Goal: Task Accomplishment & Management: Manage account settings

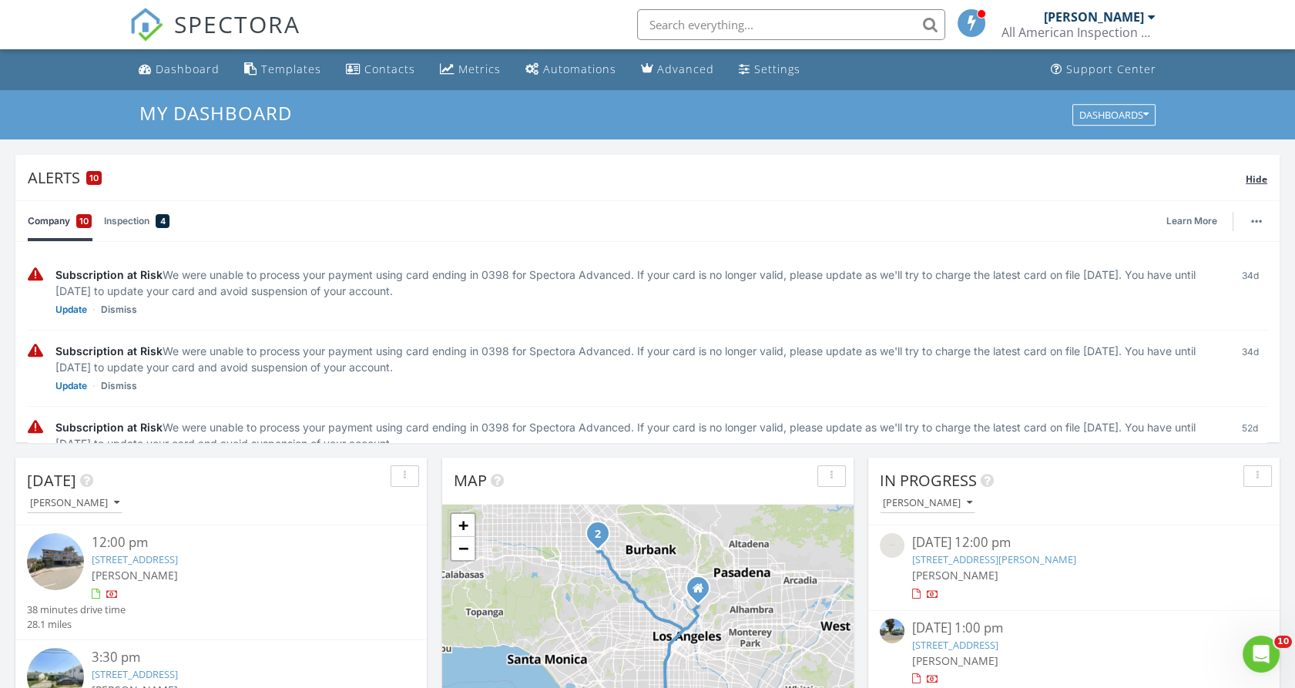
click at [1262, 186] on div "Hide" at bounding box center [1256, 178] width 22 height 18
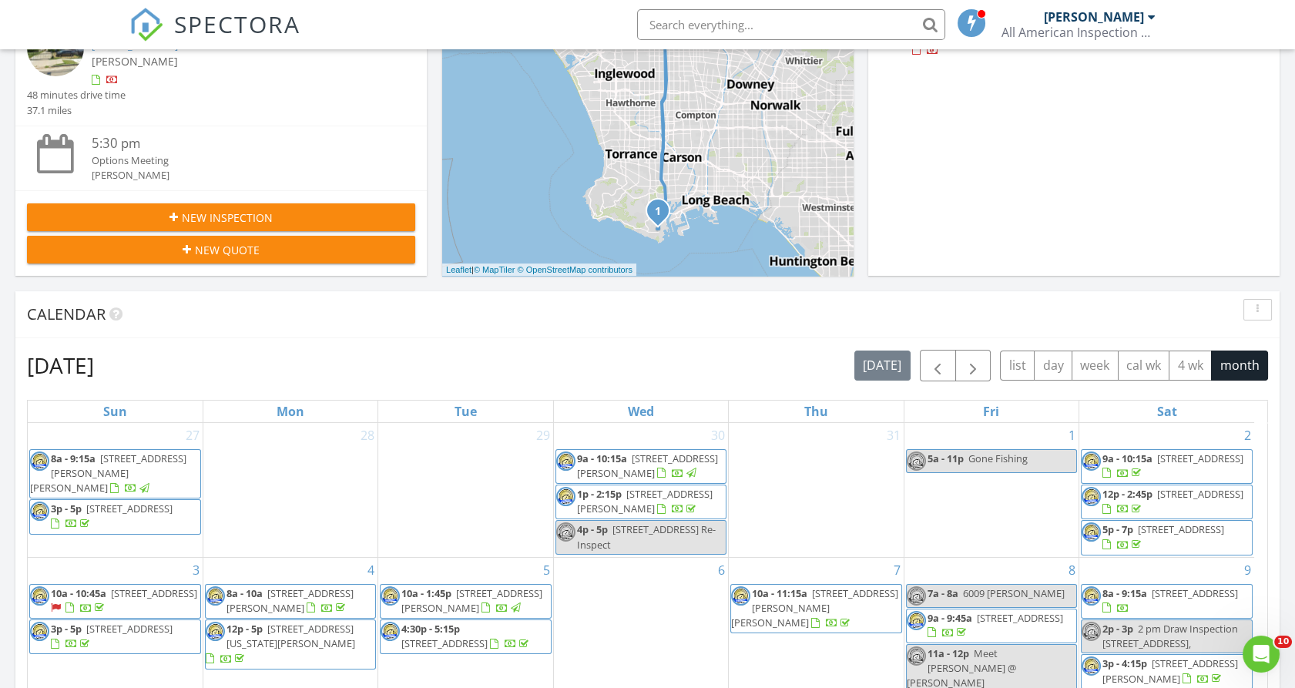
scroll to position [384, 0]
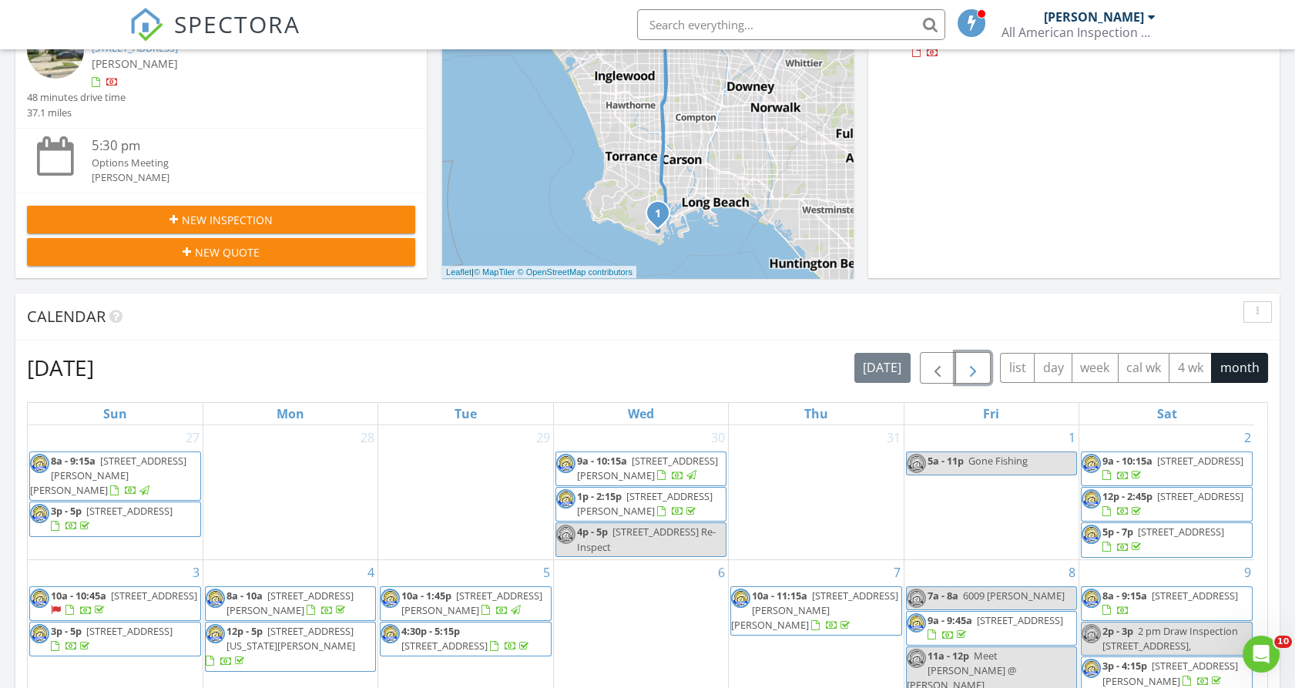
click at [972, 370] on span "button" at bounding box center [973, 368] width 18 height 18
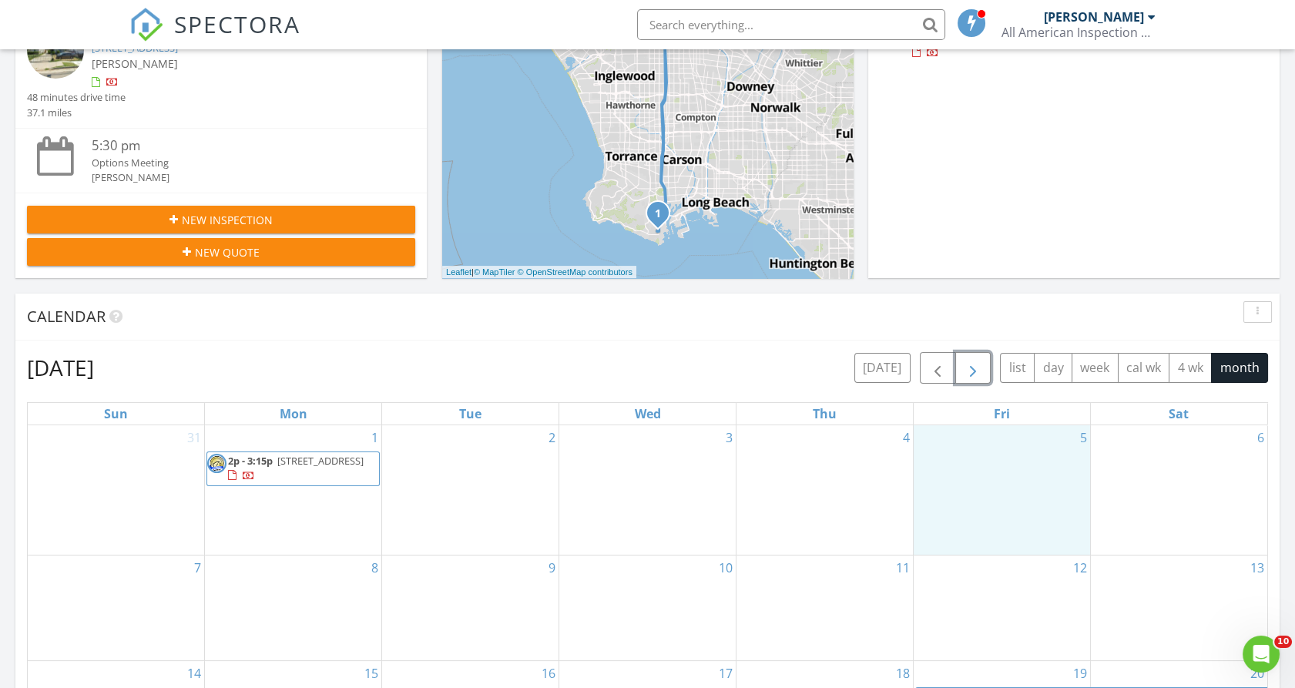
click at [1041, 469] on div "5" at bounding box center [1002, 490] width 176 height 130
click at [1029, 433] on link "Event" at bounding box center [999, 430] width 79 height 25
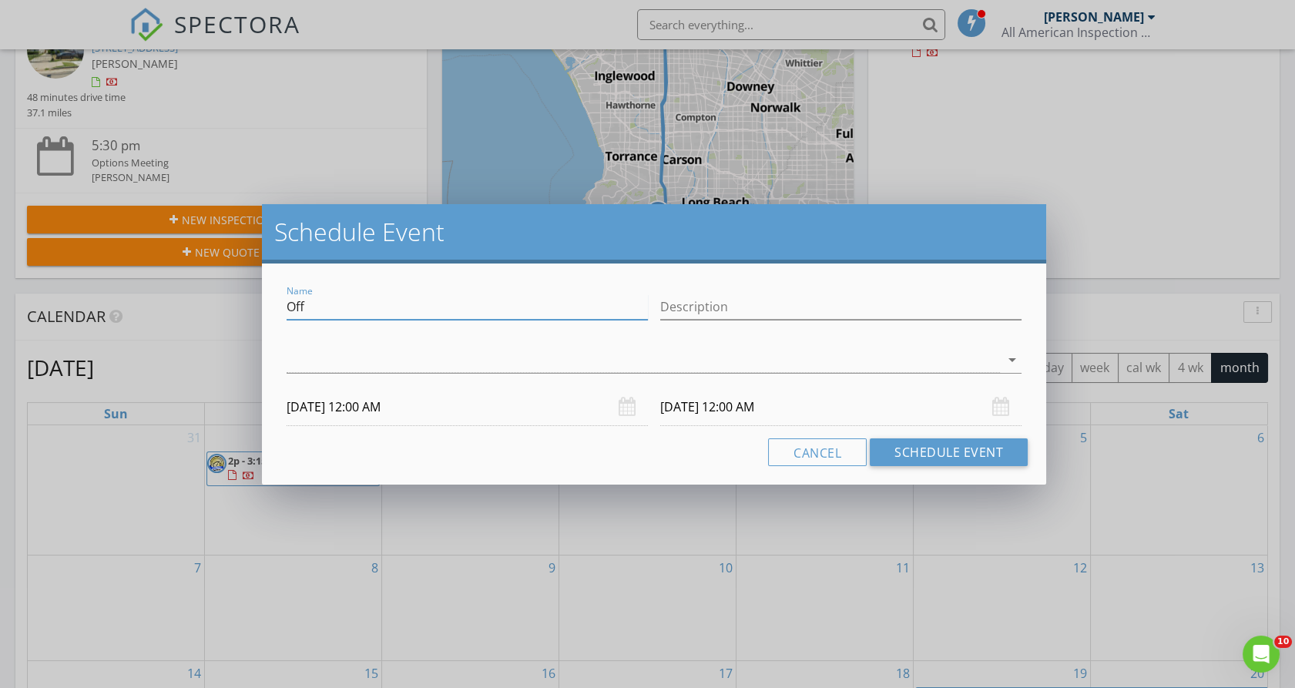
drag, startPoint x: 330, startPoint y: 308, endPoint x: 210, endPoint y: 300, distance: 121.2
click at [210, 300] on div "Schedule Event Name Off Description arrow_drop_down 09/05/2025 12:00 AM 09/06/2…" at bounding box center [647, 344] width 1295 height 688
type input "Dorian Trader"
click at [300, 354] on div at bounding box center [644, 359] width 714 height 25
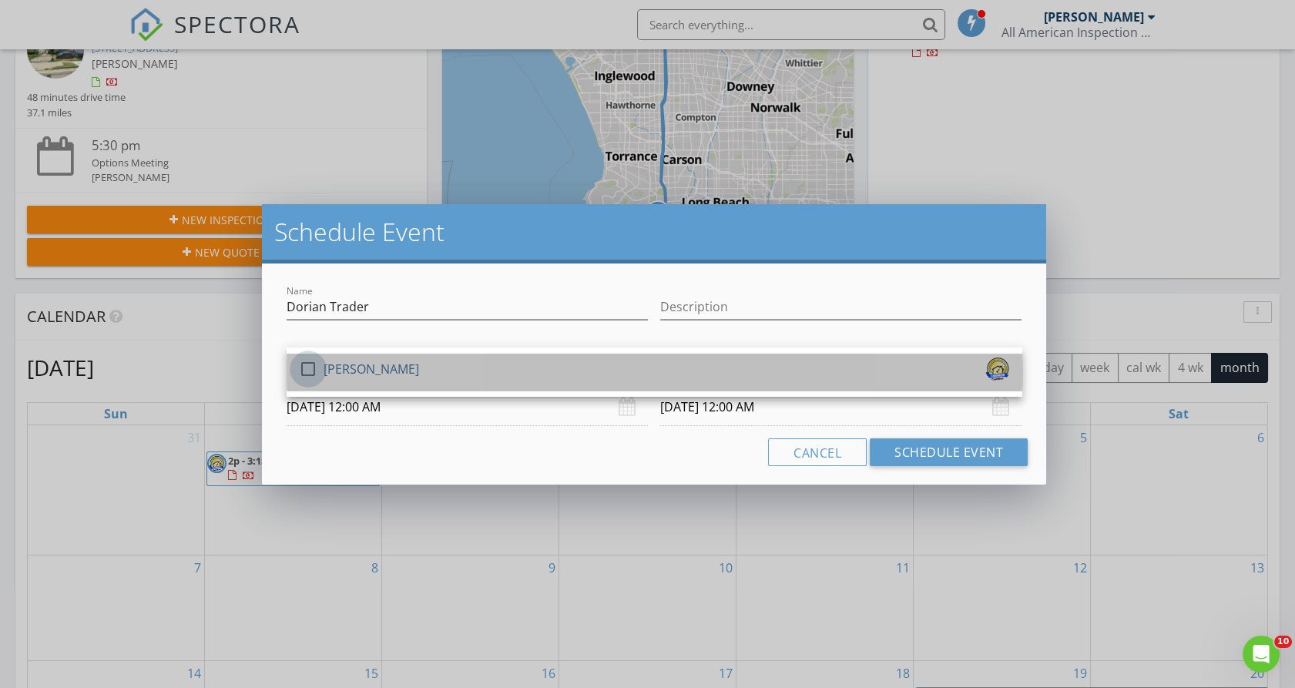
click at [303, 364] on div at bounding box center [308, 369] width 26 height 26
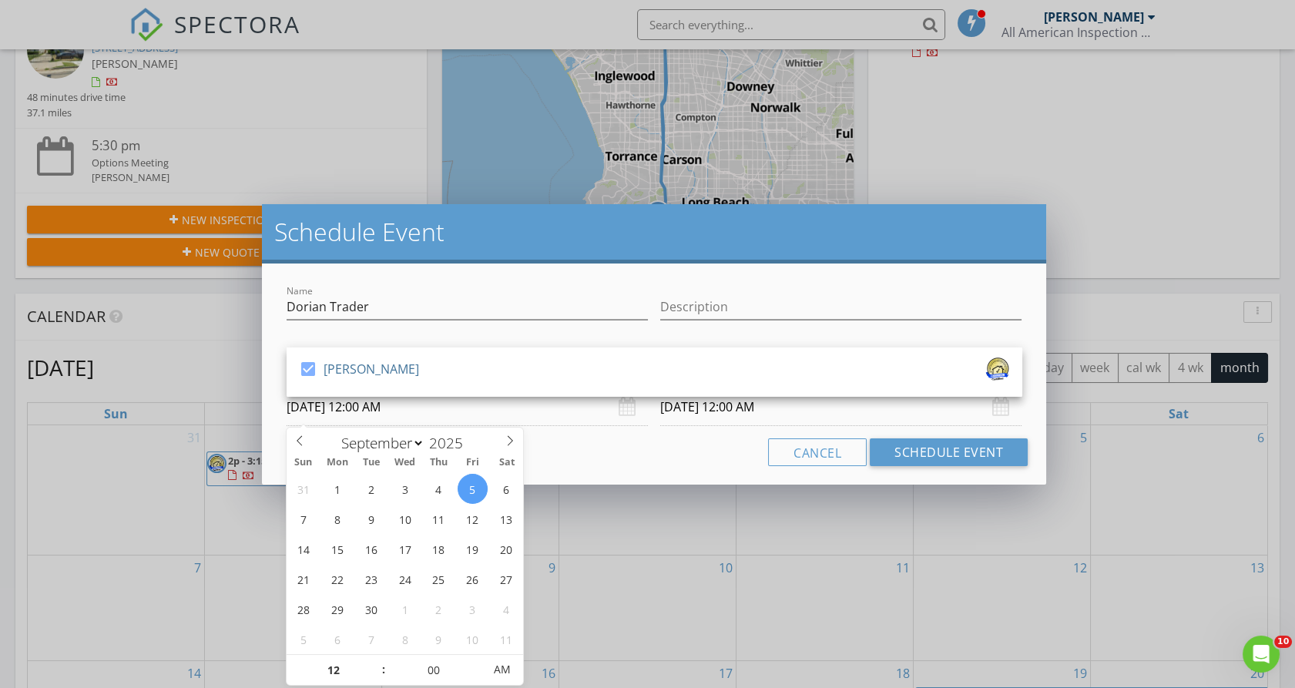
click at [320, 397] on input "09/05/2025 12:00 AM" at bounding box center [467, 407] width 361 height 38
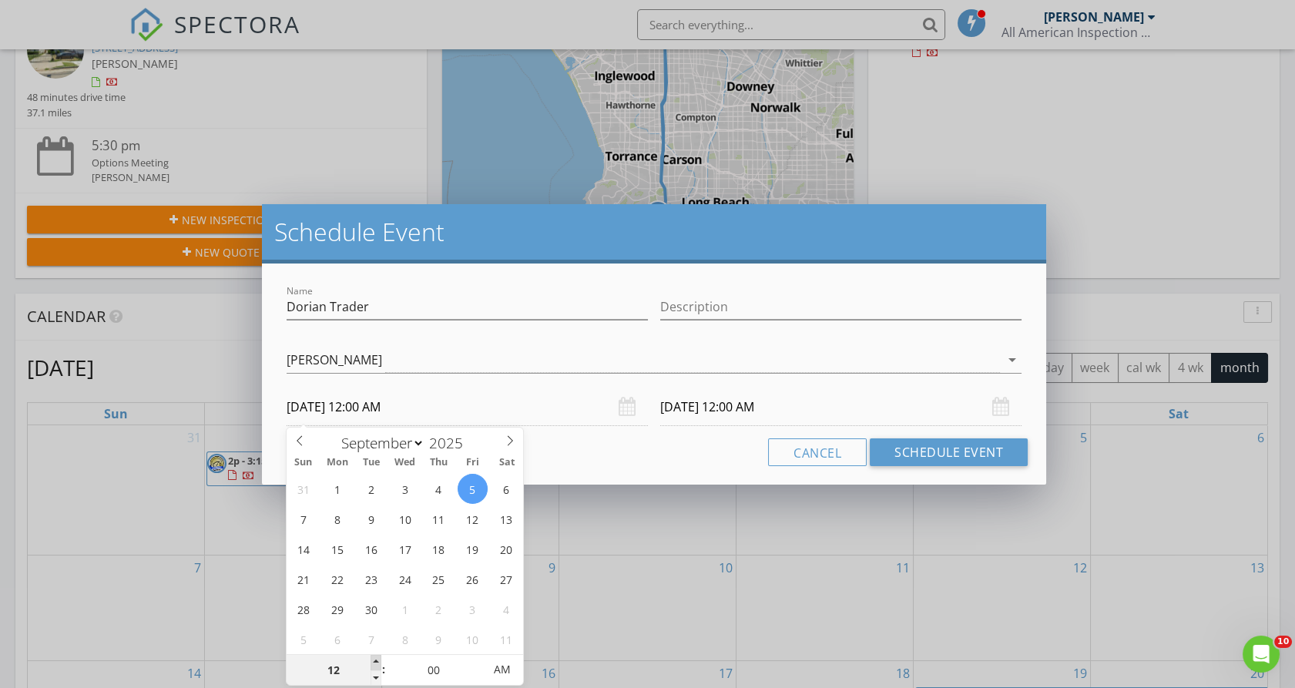
type input "01"
type input "09/05/2025 1:00 AM"
click at [374, 657] on span at bounding box center [375, 662] width 11 height 15
type input "02"
type input "09/05/2025 2:00 AM"
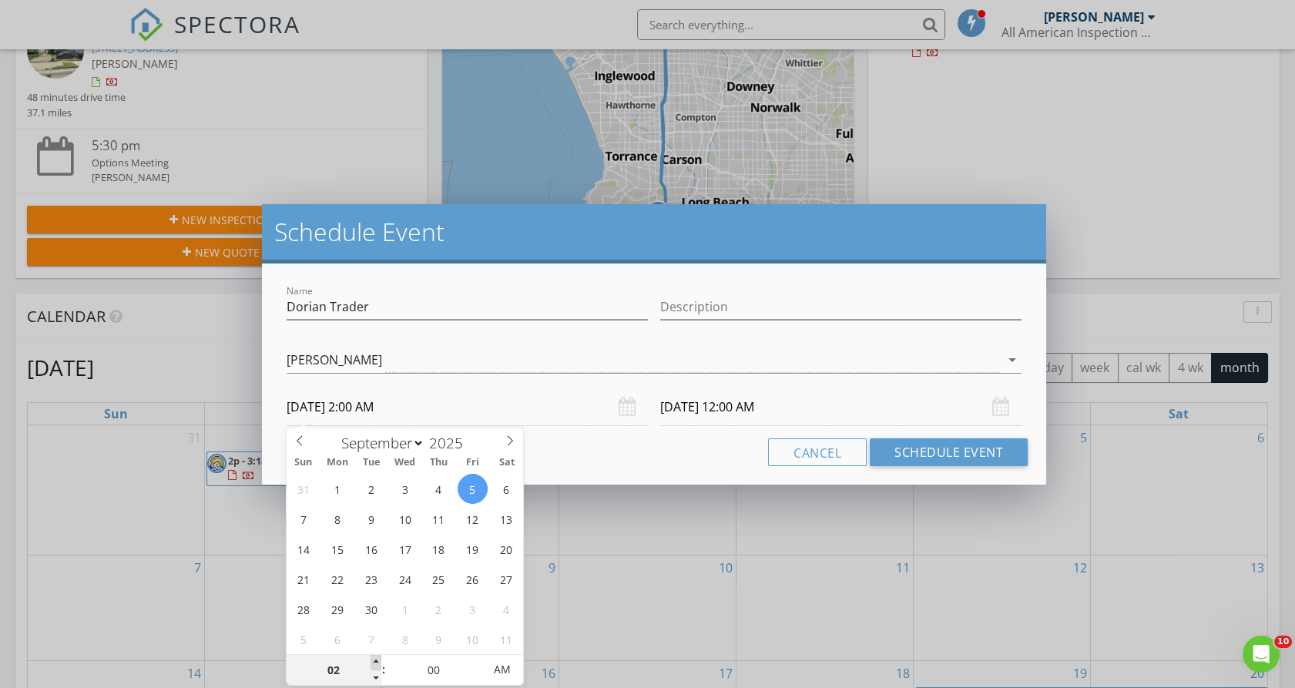
click at [374, 657] on span at bounding box center [375, 662] width 11 height 15
type input "09/06/2025 2:00 AM"
type input "01"
type input "09/05/2025 1:00 AM"
click at [377, 672] on span at bounding box center [375, 677] width 11 height 15
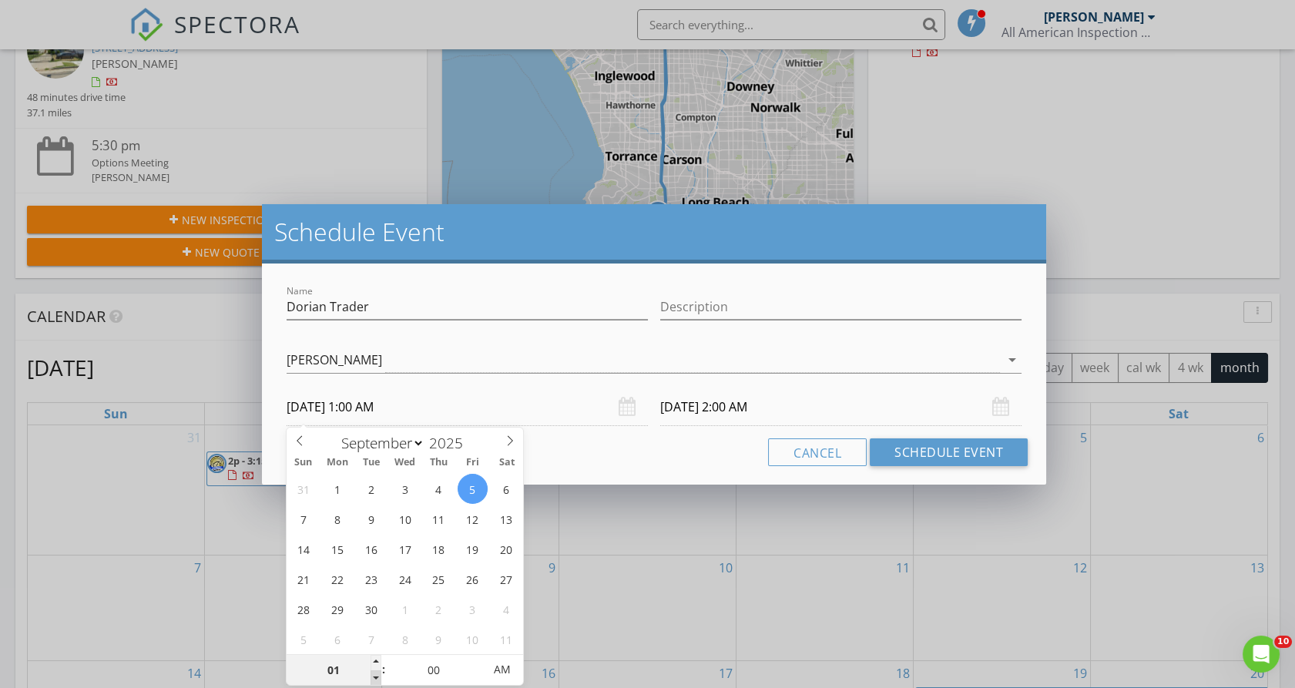
type input "09/06/2025 1:00 AM"
type input "05"
type input "09/05/2025 1:05 AM"
click at [480, 659] on span at bounding box center [475, 662] width 11 height 15
type input "10"
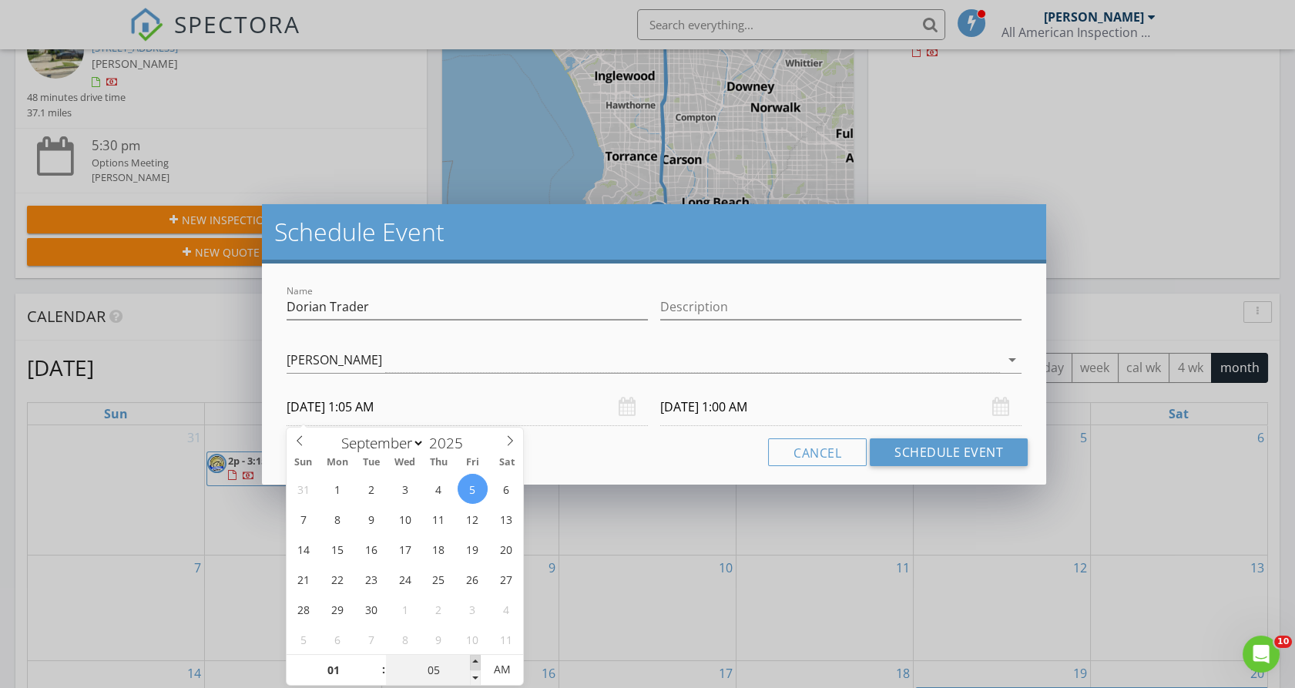
type input "09/05/2025 1:10 AM"
click at [480, 659] on span at bounding box center [475, 662] width 11 height 15
type input "15"
type input "09/05/2025 1:15 AM"
click at [480, 659] on span at bounding box center [475, 662] width 11 height 15
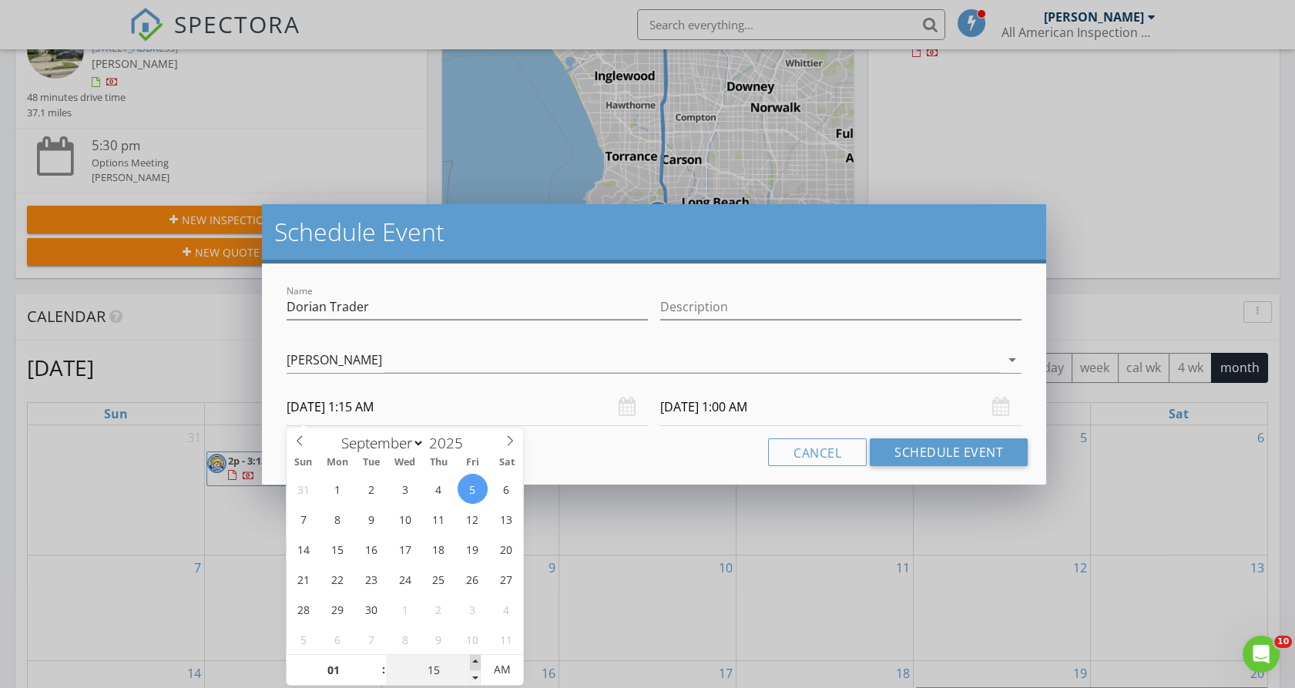
type input "20"
type input "09/05/2025 1:20 AM"
click at [480, 659] on span at bounding box center [475, 662] width 11 height 15
type input "09/06/2025 1:20 AM"
type input "15"
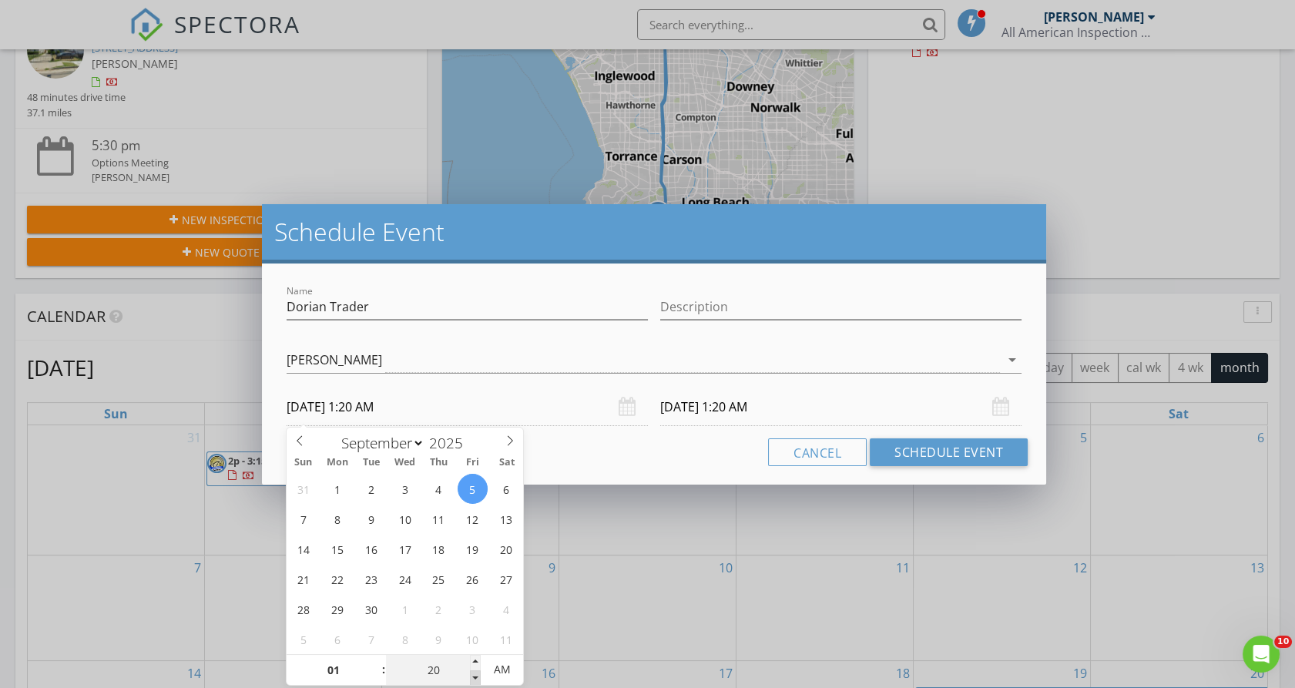
type input "09/05/2025 1:15 AM"
click at [475, 670] on span at bounding box center [475, 677] width 11 height 15
type input "09/06/2025 1:15 AM"
type input "09/05/2025 1:15 PM"
click at [508, 672] on span "PM" at bounding box center [502, 669] width 42 height 31
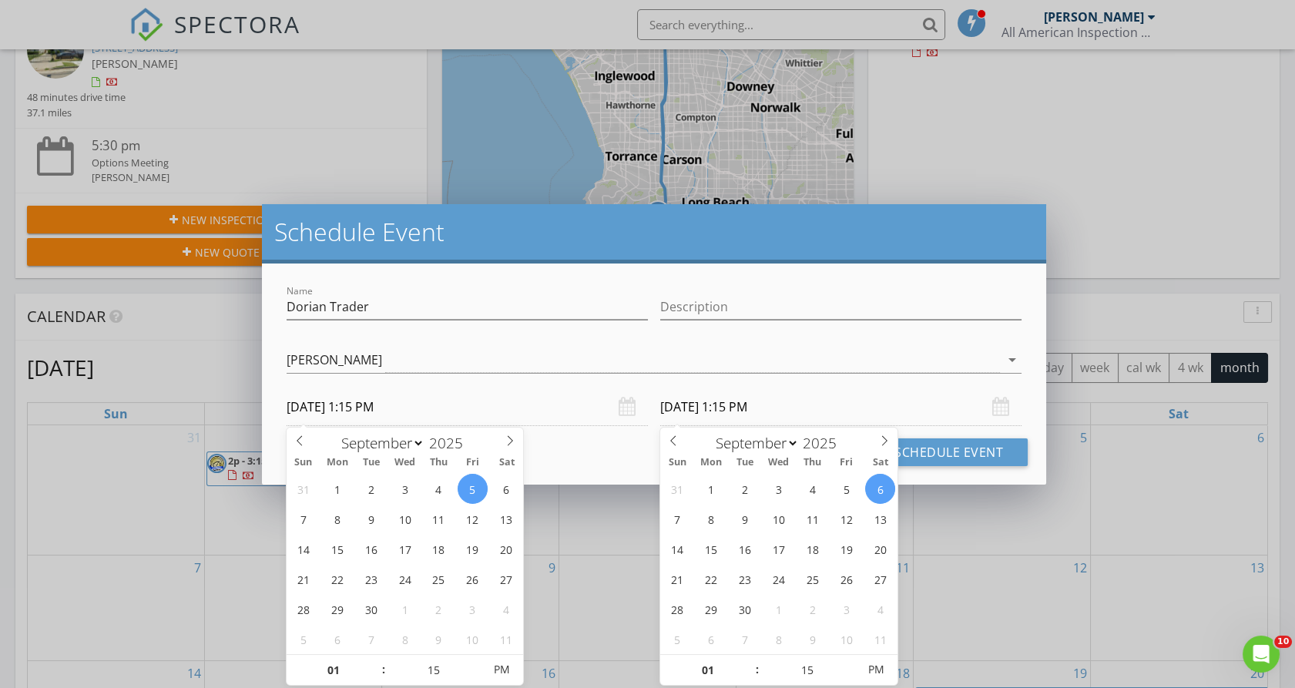
click at [709, 406] on input "09/06/2025 1:15 PM" at bounding box center [840, 407] width 361 height 38
type input "09/05/2025 1:15 PM"
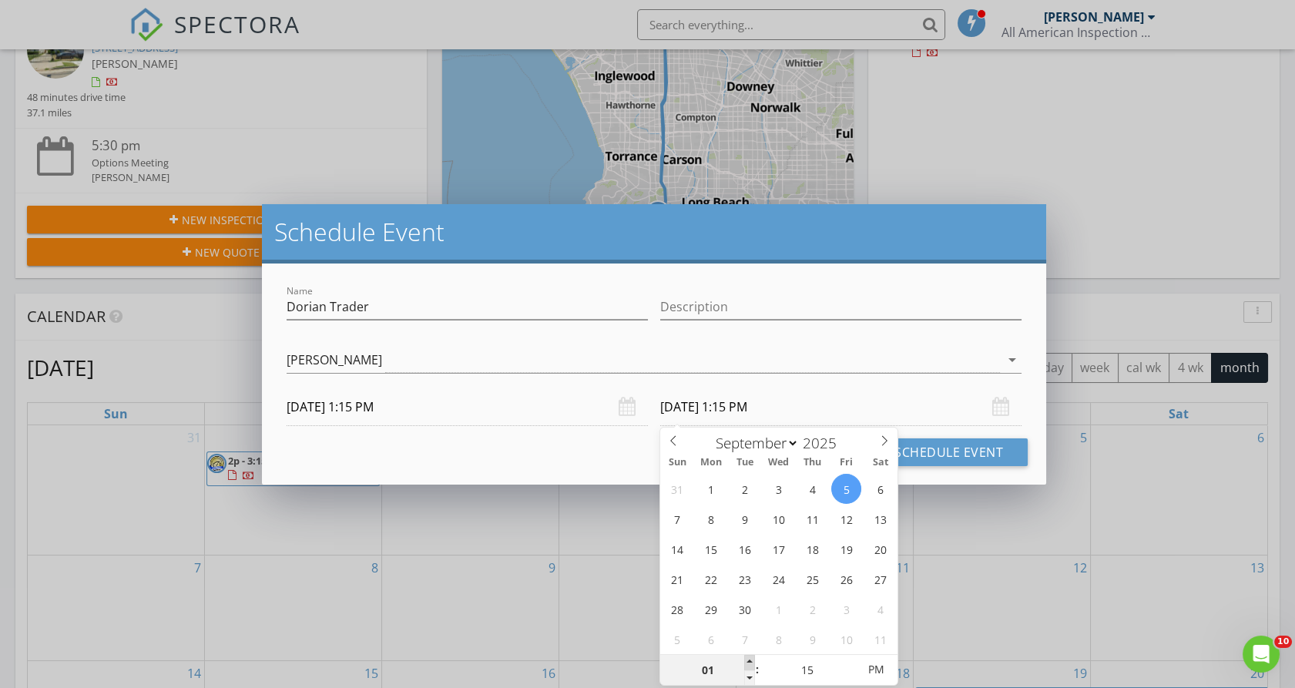
type input "02"
type input "09/05/2025 2:15 PM"
click at [747, 661] on span at bounding box center [749, 662] width 11 height 15
click at [983, 445] on button "Schedule Event" at bounding box center [949, 452] width 158 height 28
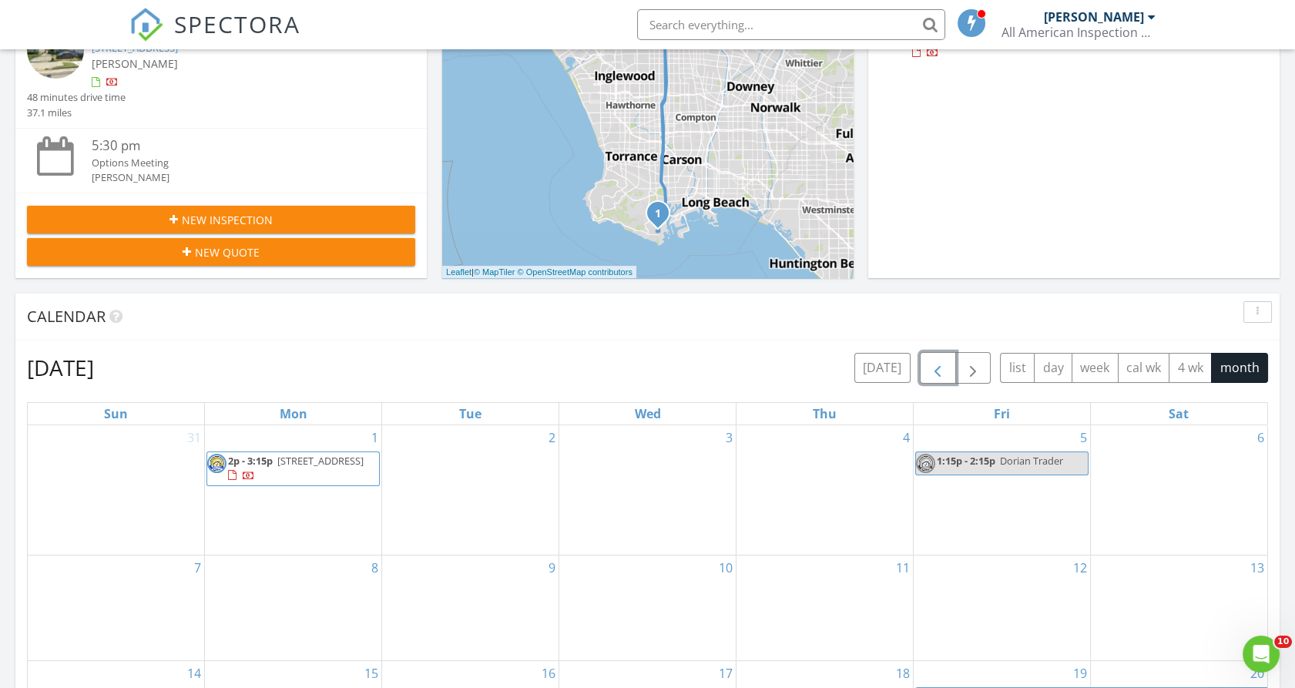
click at [943, 370] on span "button" at bounding box center [937, 368] width 18 height 18
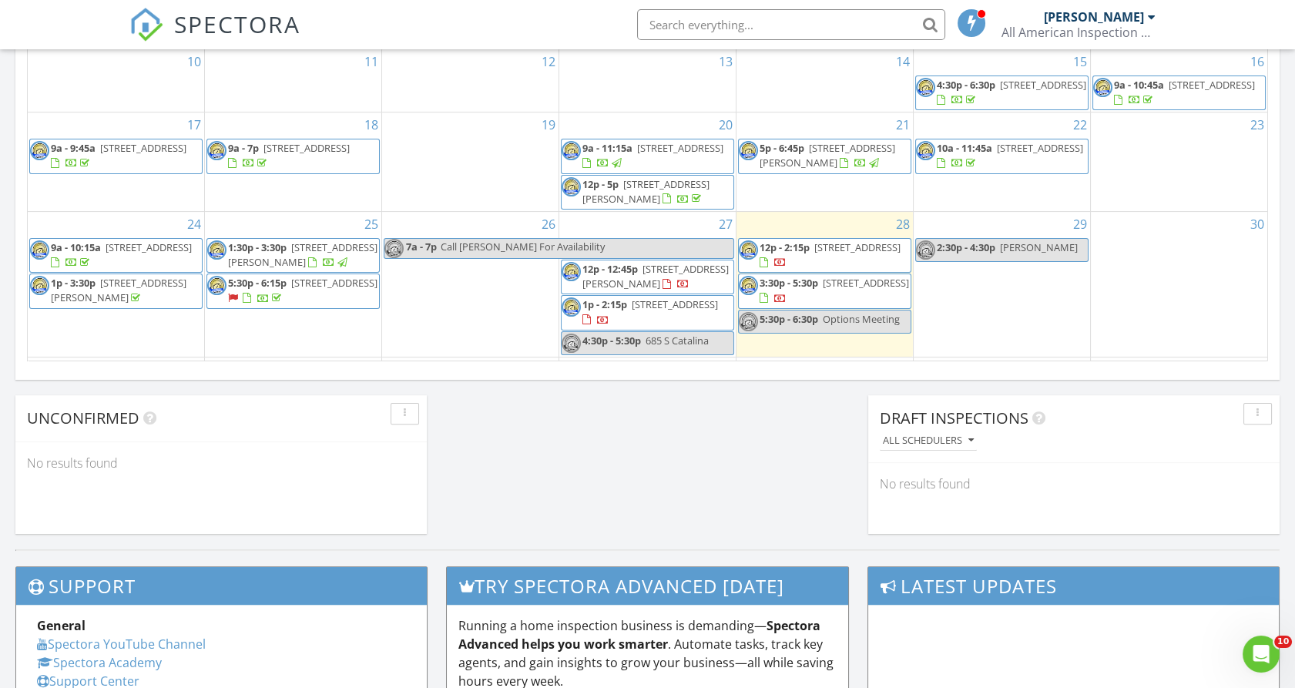
scroll to position [1010, 0]
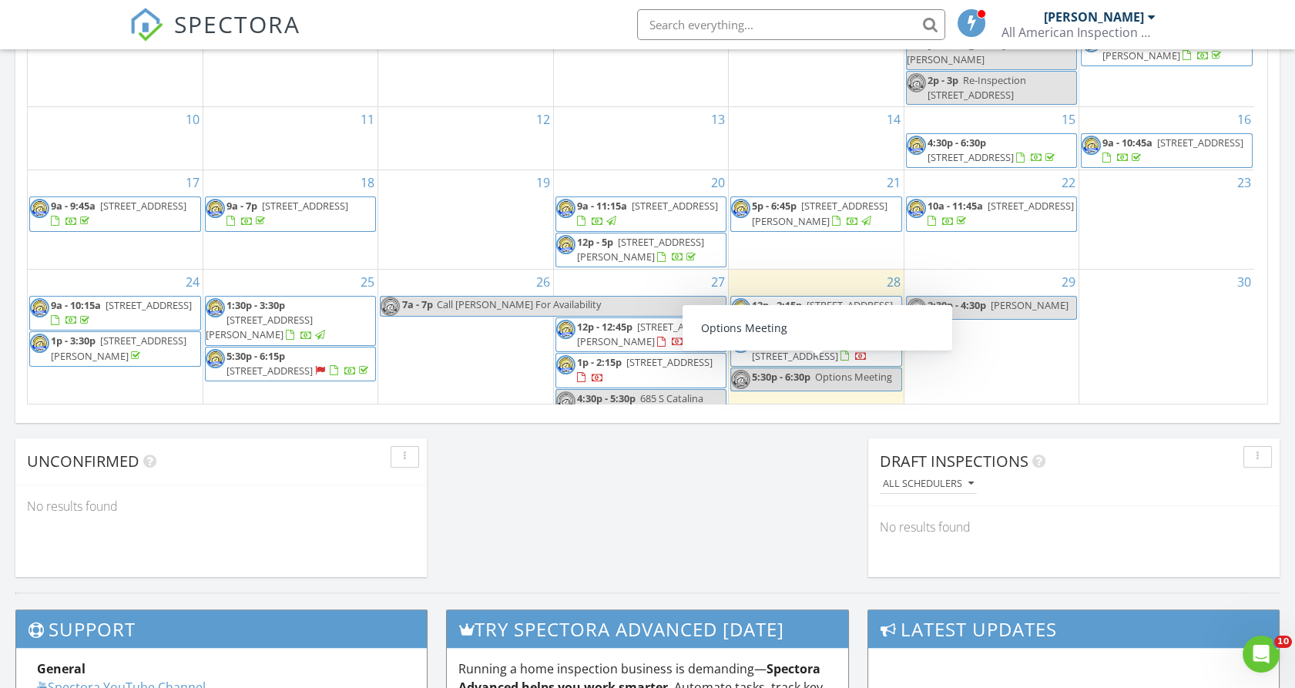
click at [875, 370] on span "Options Meeting" at bounding box center [853, 377] width 77 height 14
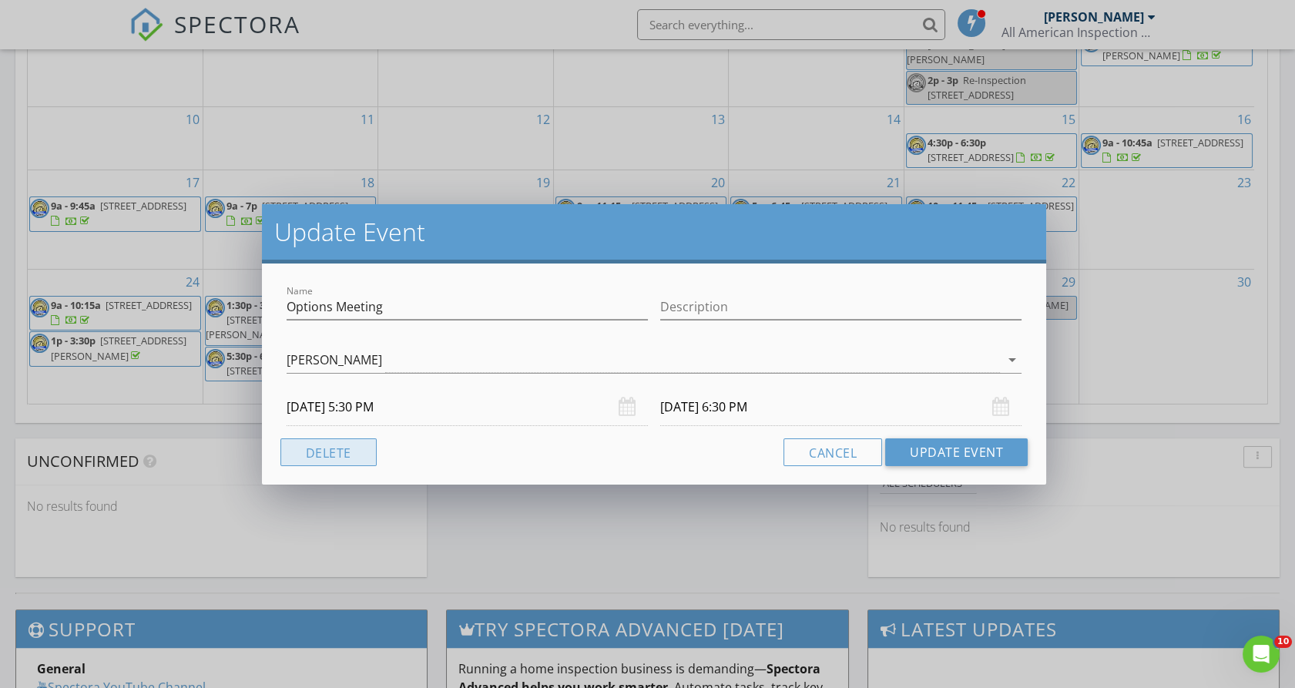
click at [334, 451] on button "Delete" at bounding box center [328, 452] width 96 height 28
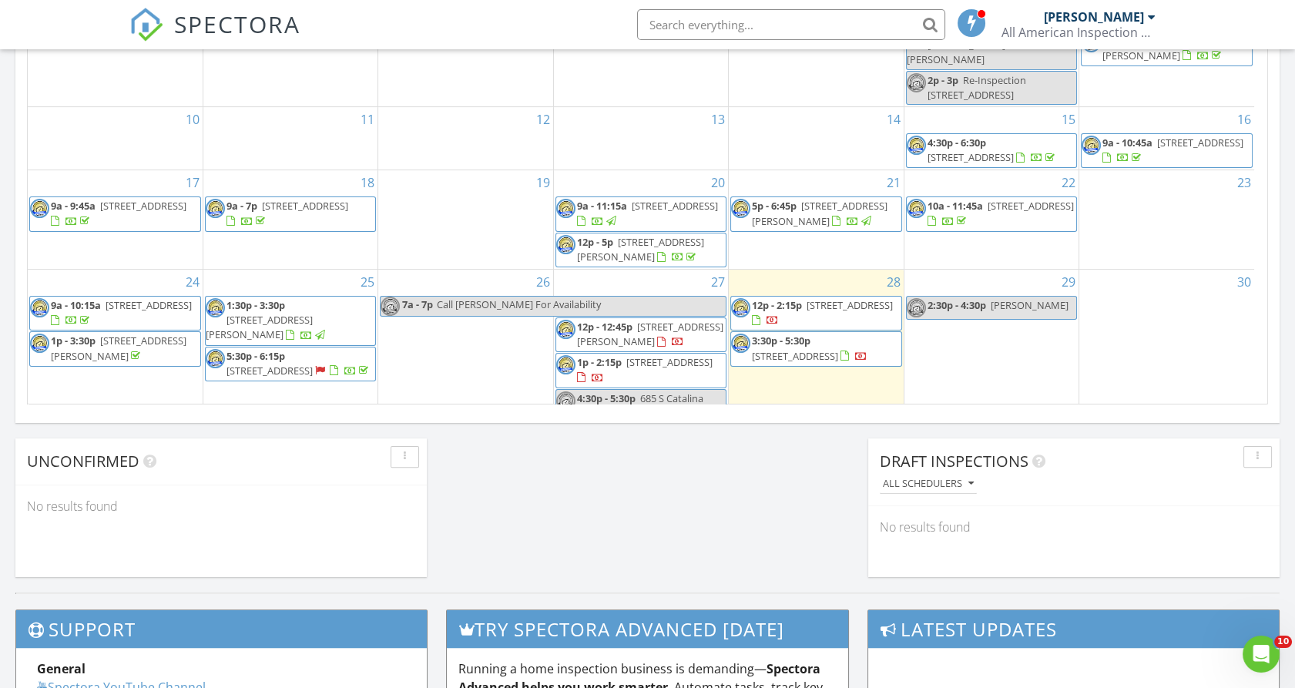
click at [1000, 300] on span "Dr. Bernardo Perez III" at bounding box center [1030, 305] width 78 height 14
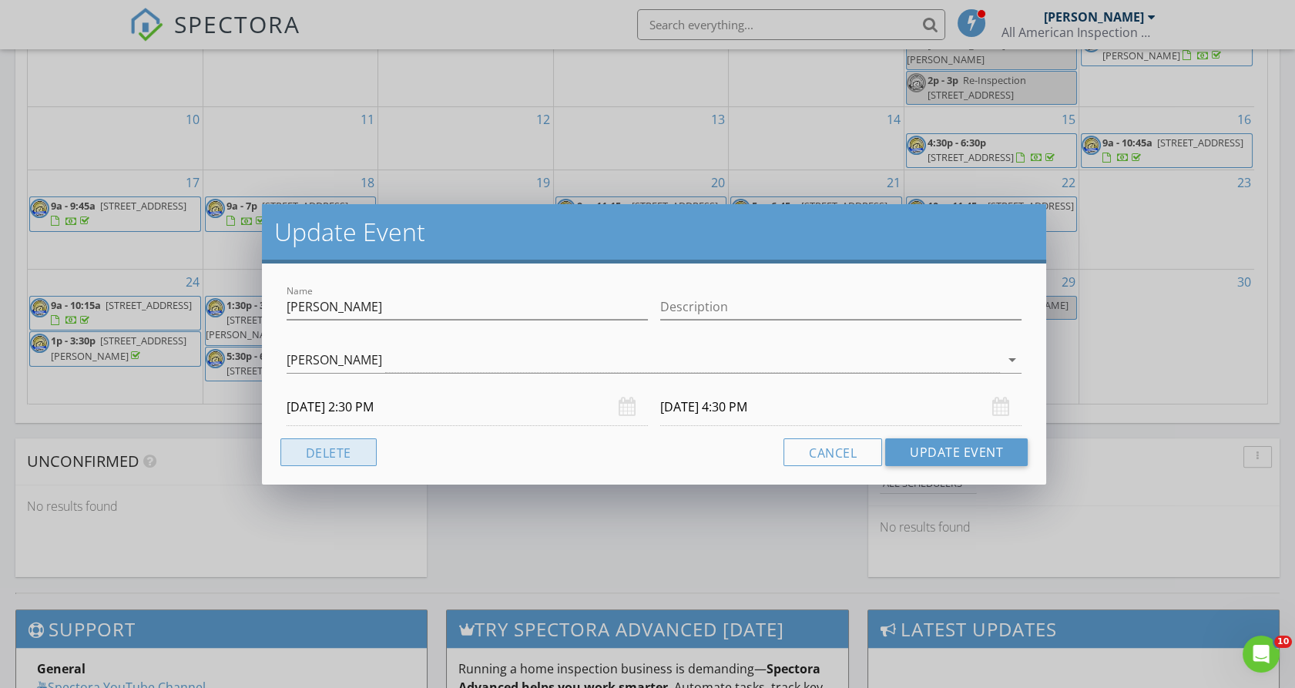
click at [310, 456] on button "Delete" at bounding box center [328, 452] width 96 height 28
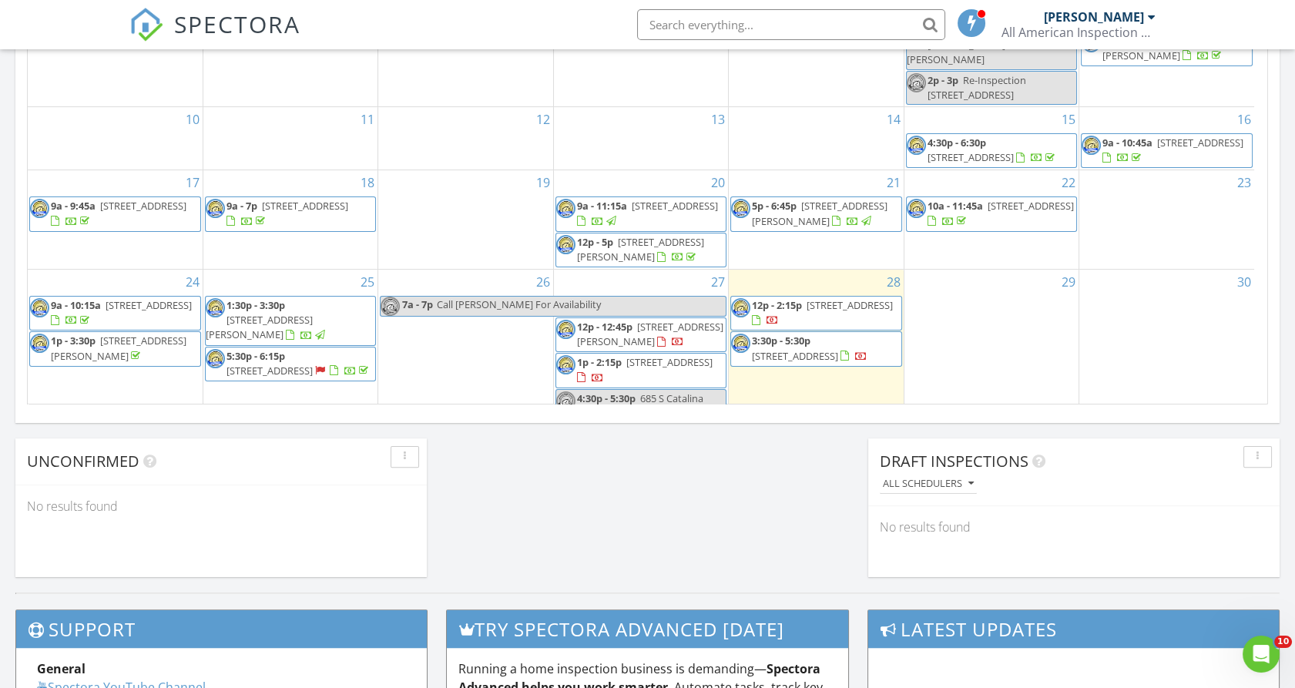
click at [492, 297] on span "Call Luis For Availability" at bounding box center [519, 304] width 164 height 14
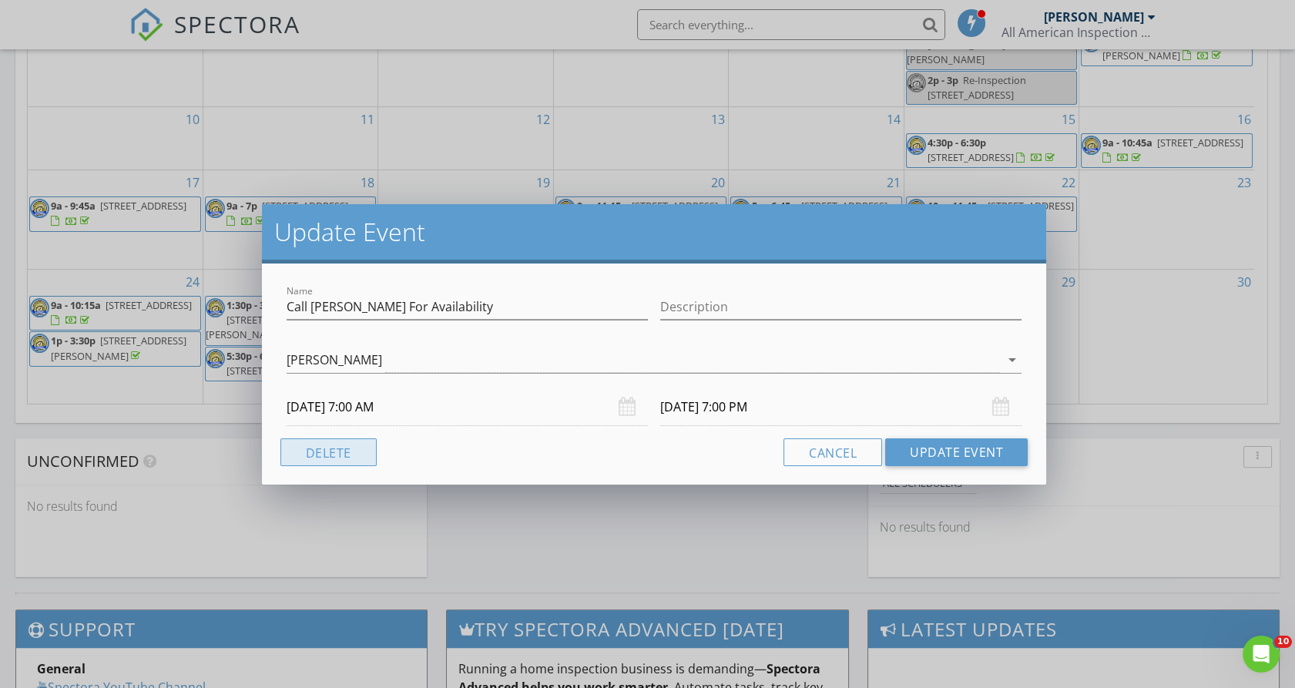
click at [348, 451] on button "Delete" at bounding box center [328, 452] width 96 height 28
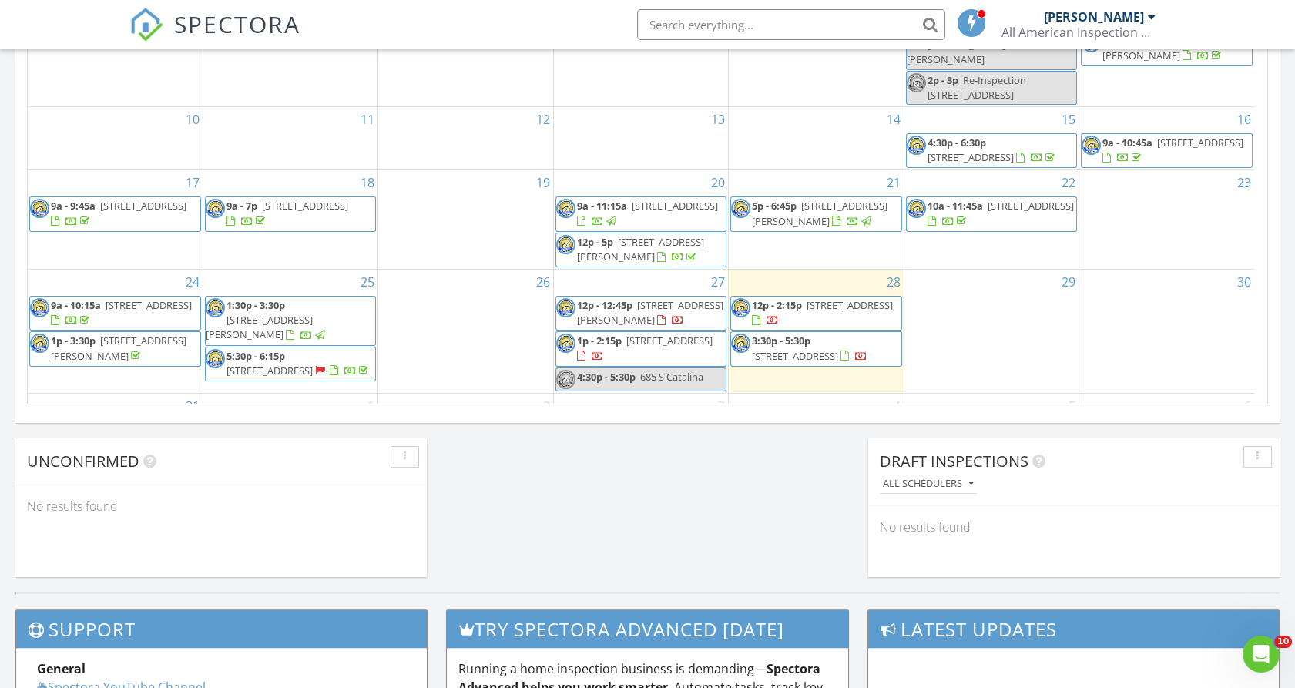
click at [655, 370] on span "685 S Catalina" at bounding box center [671, 377] width 63 height 14
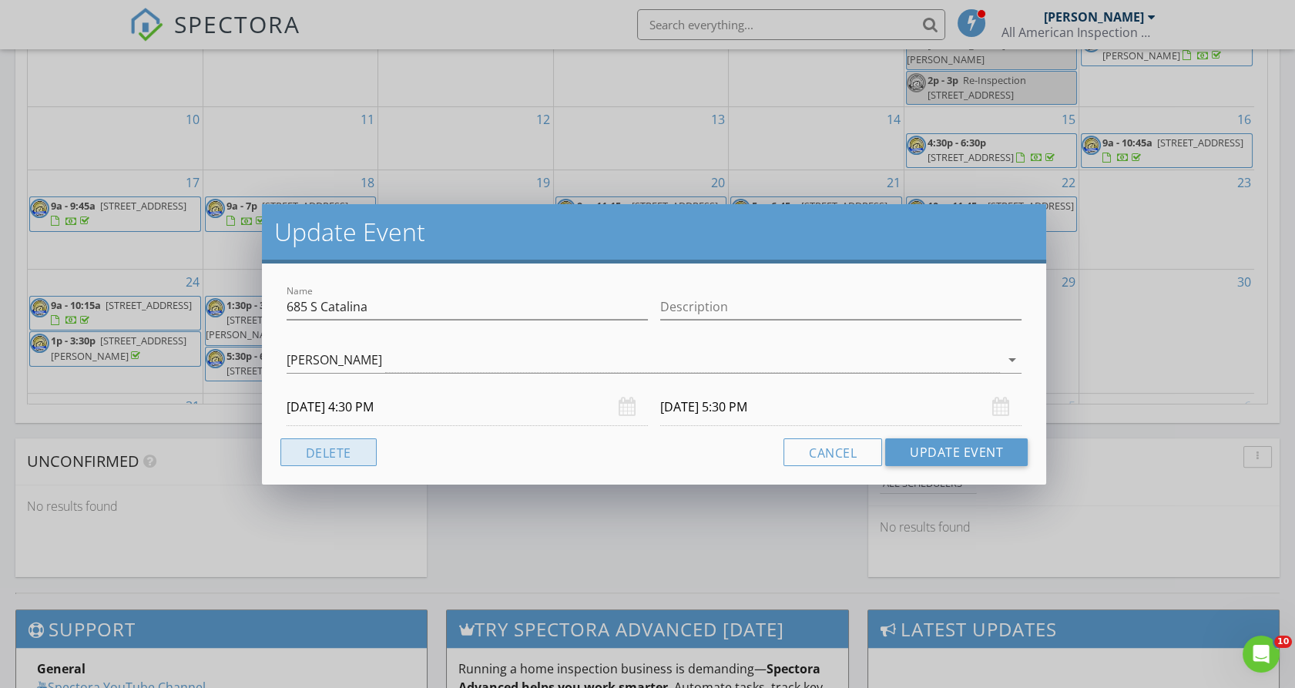
click at [338, 453] on button "Delete" at bounding box center [328, 452] width 96 height 28
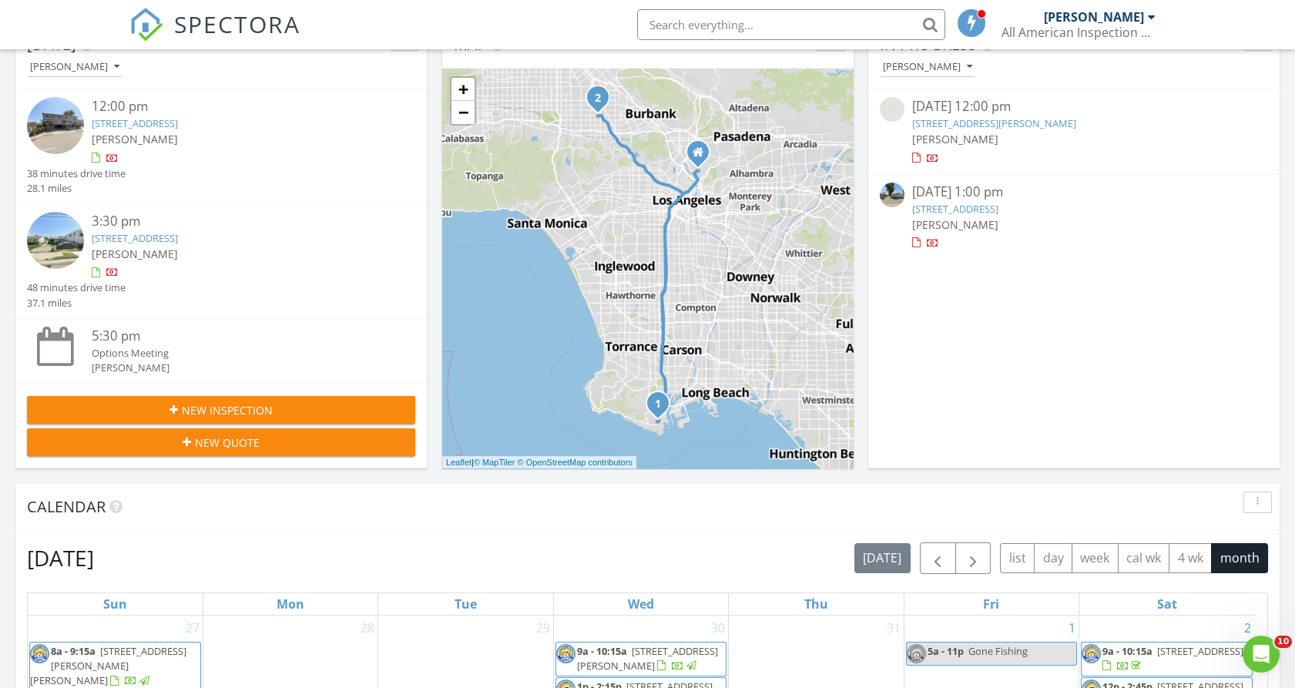
scroll to position [165, 0]
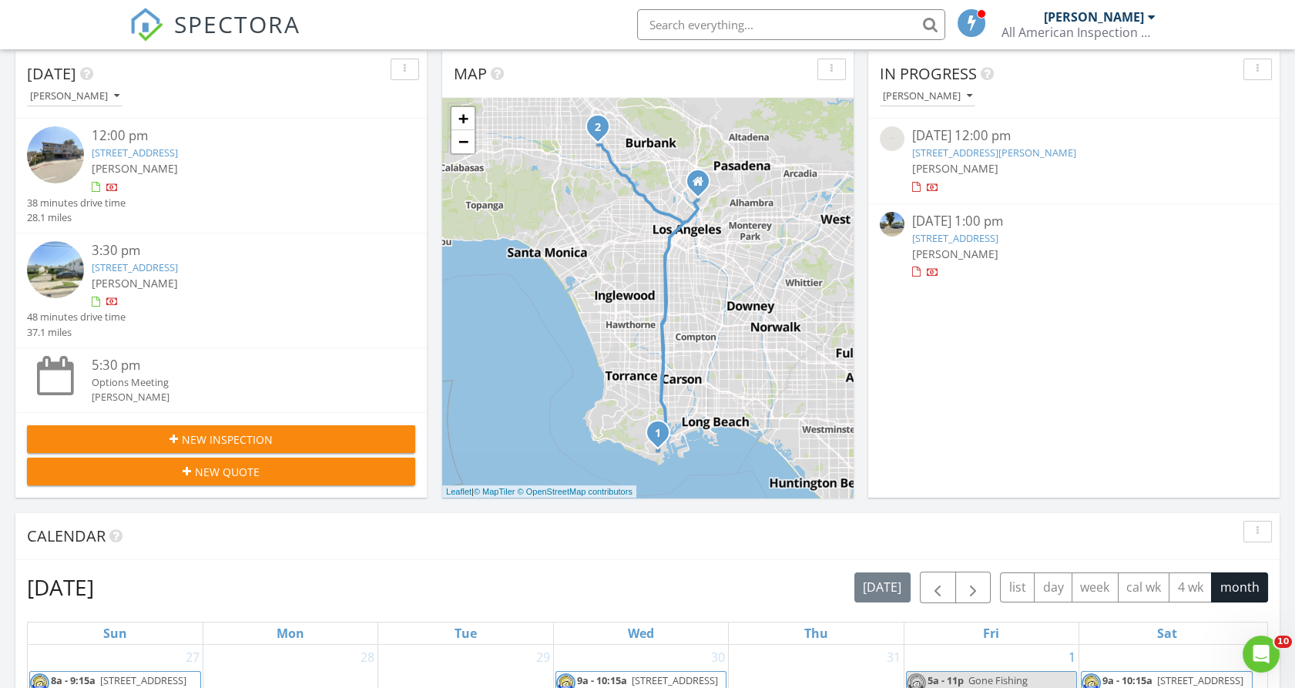
click at [994, 148] on link "[STREET_ADDRESS][PERSON_NAME]" at bounding box center [994, 153] width 164 height 14
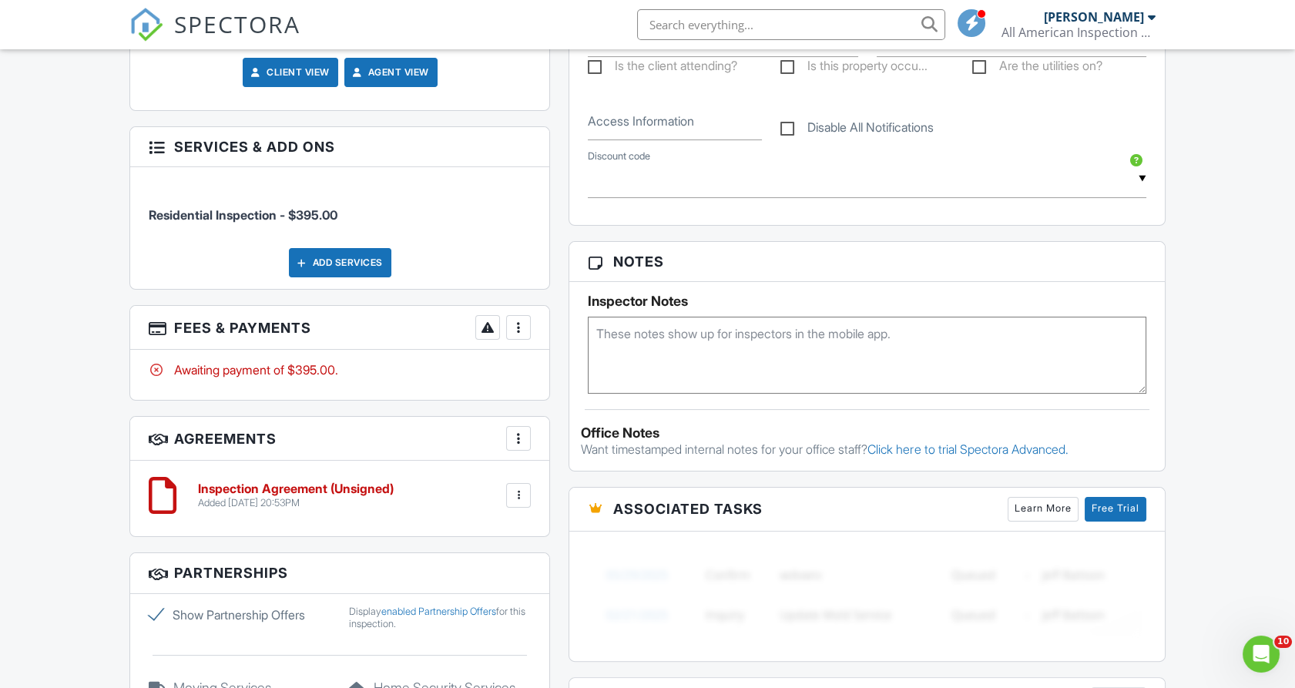
scroll to position [835, 0]
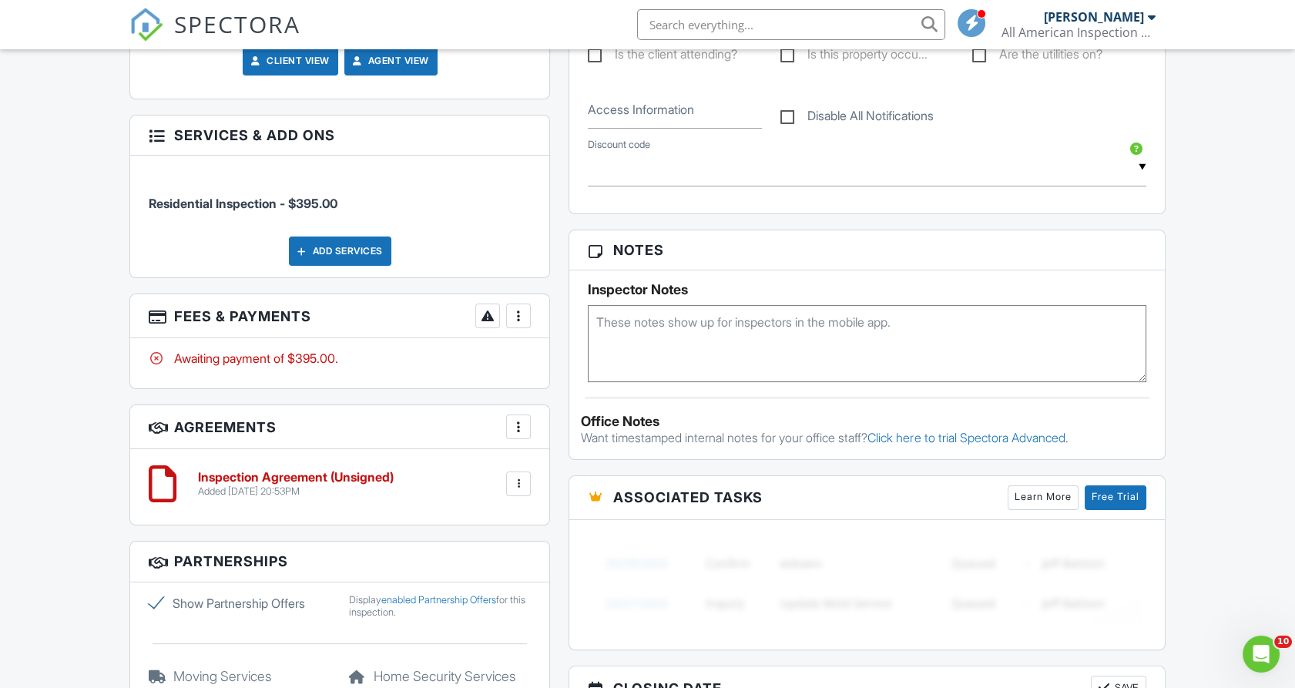
click at [523, 309] on div at bounding box center [518, 315] width 15 height 15
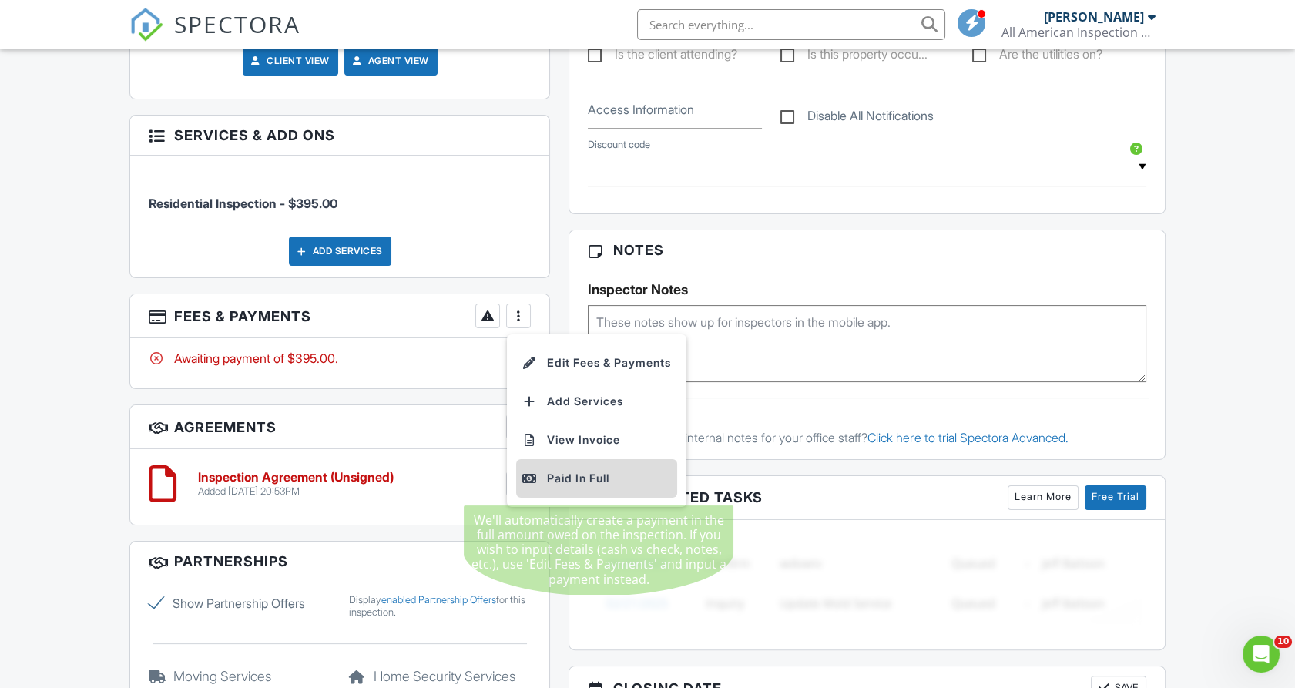
click at [567, 481] on div "Paid In Full" at bounding box center [596, 478] width 149 height 18
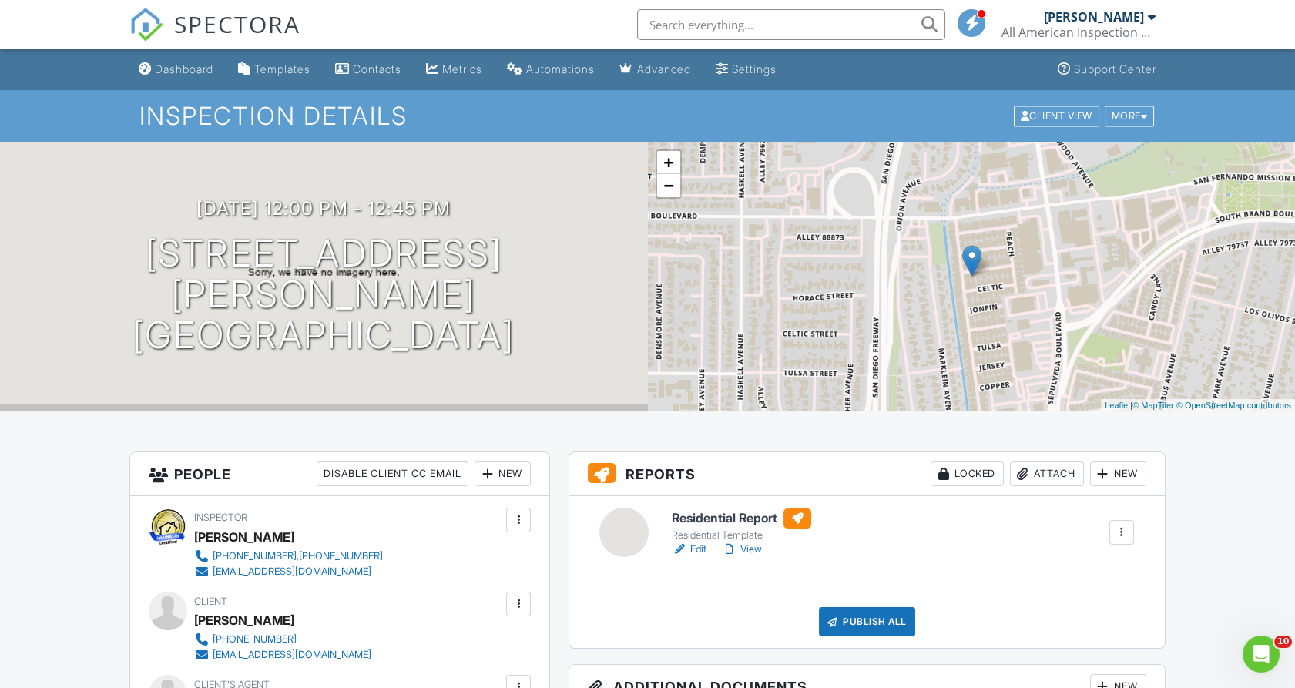
click at [619, 535] on div at bounding box center [623, 532] width 49 height 49
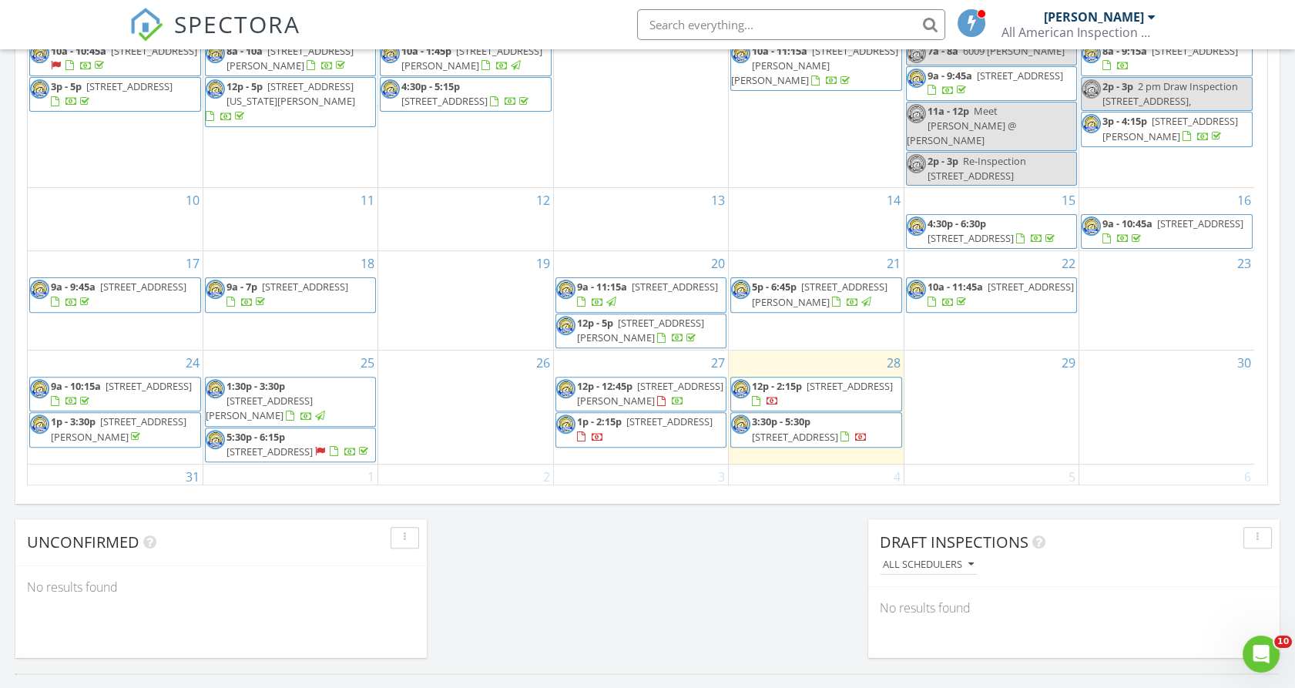
scroll to position [1219, 0]
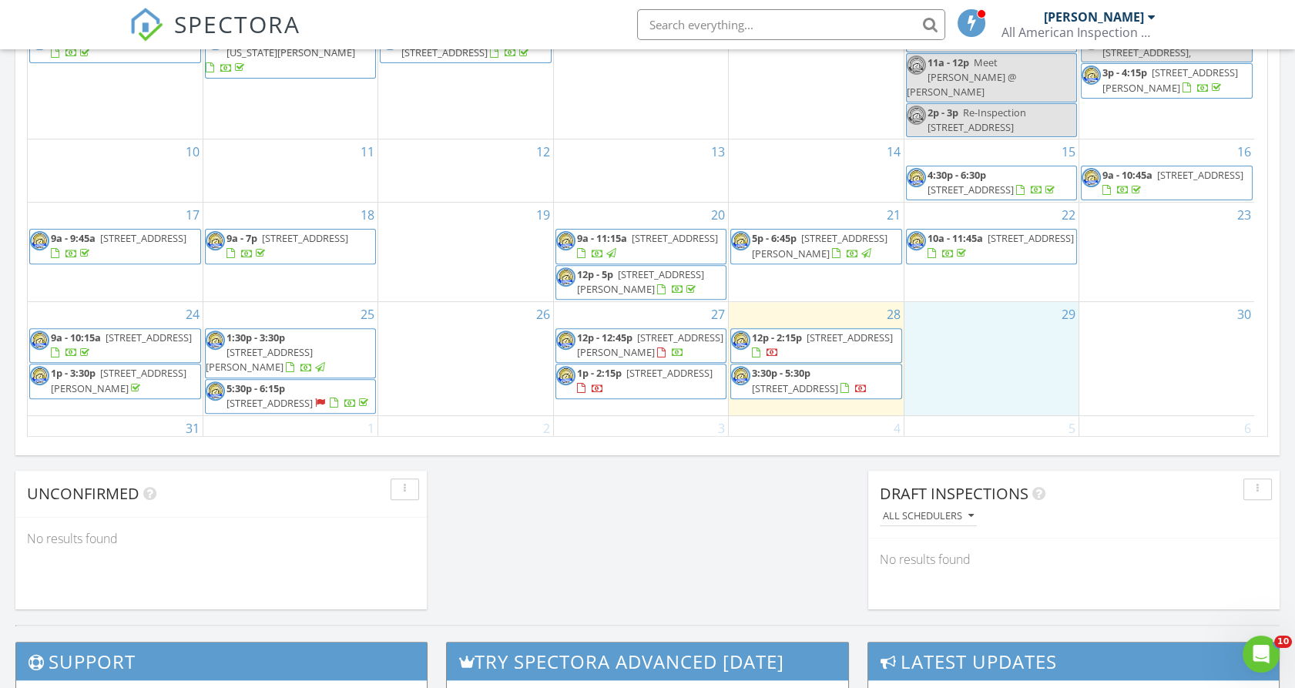
click at [1024, 334] on div "29" at bounding box center [991, 358] width 174 height 113
click at [994, 296] on link "Event" at bounding box center [991, 294] width 79 height 25
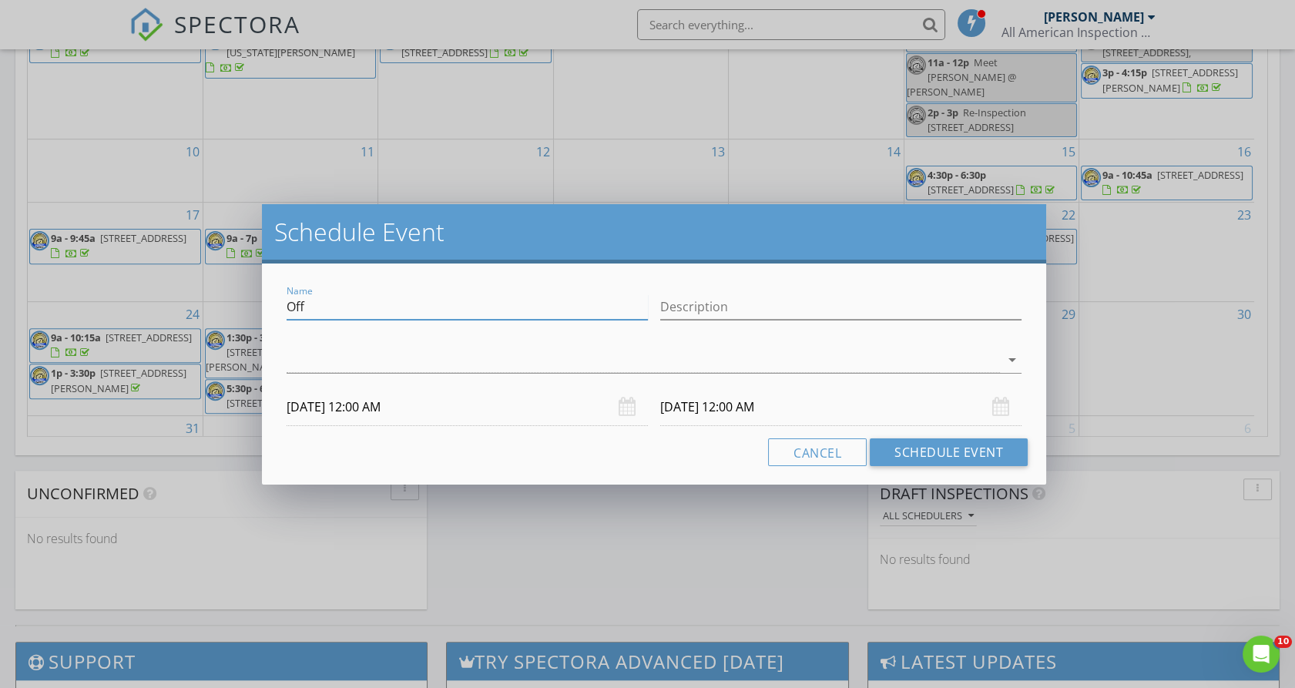
drag, startPoint x: 322, startPoint y: 302, endPoint x: 245, endPoint y: 306, distance: 77.1
click at [245, 306] on div "Schedule Event Name Off Description arrow_drop_down 08/29/2025 12:00 AM 08/30/2…" at bounding box center [647, 344] width 1295 height 688
click at [281, 351] on div "check_box_outline_blank Luis Santizo arrow_drop_down" at bounding box center [654, 361] width 748 height 53
click at [511, 295] on input "CALL LUIS FOR AVAILITY" at bounding box center [467, 306] width 361 height 25
click at [487, 310] on input "CALL LUIS FOR AVAILITY" at bounding box center [467, 306] width 361 height 25
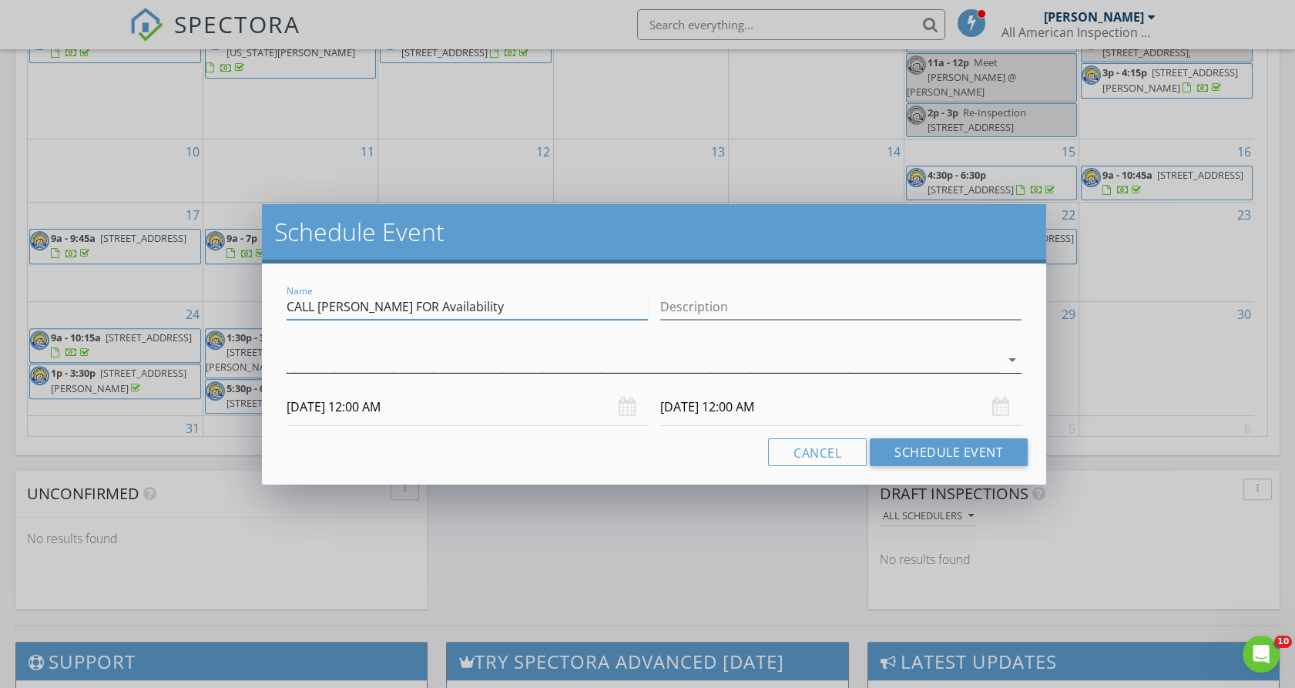
type input "CALL [PERSON_NAME] FOR Availability"
click at [364, 357] on div at bounding box center [644, 359] width 714 height 25
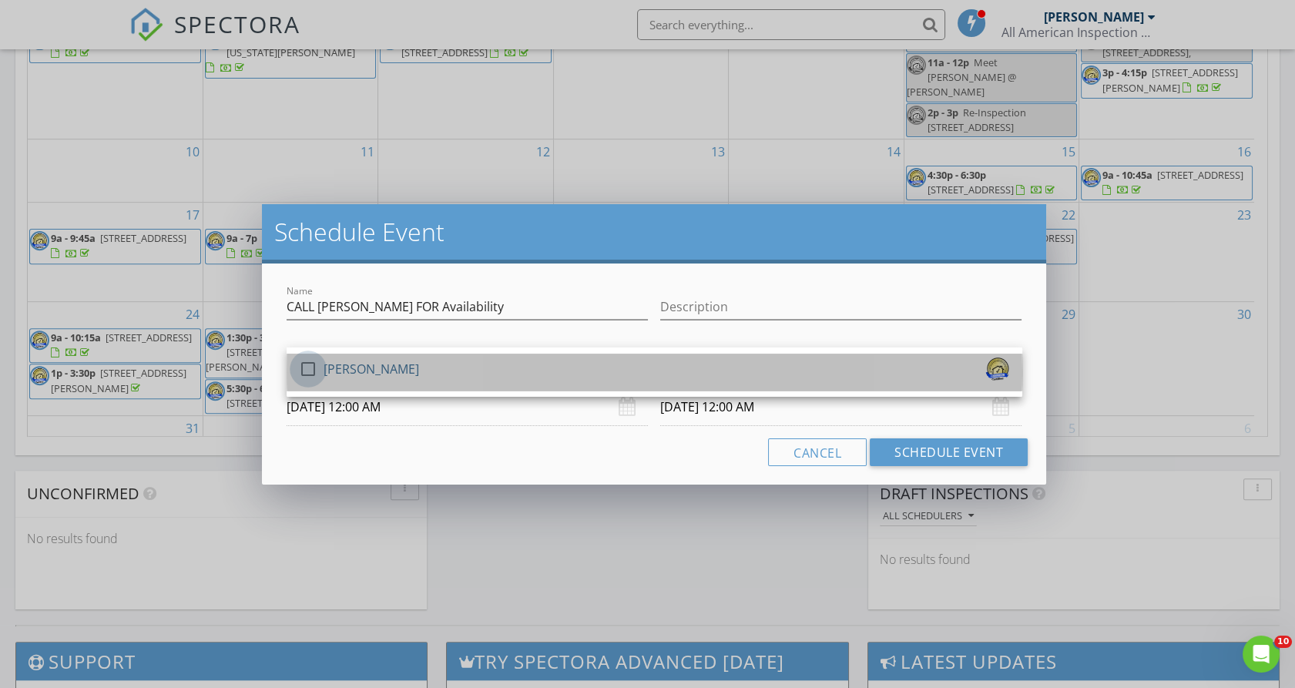
click at [306, 365] on div at bounding box center [308, 369] width 26 height 26
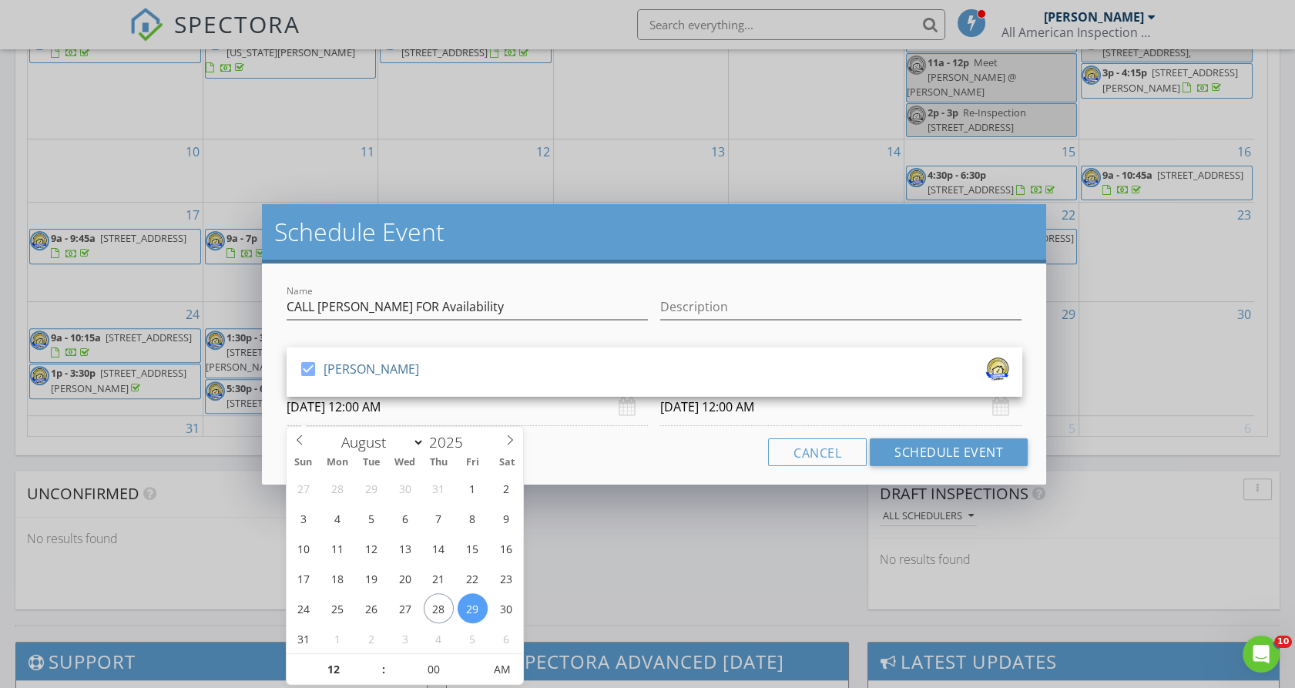
click at [358, 414] on input "08/29/2025 12:00 AM" at bounding box center [467, 407] width 361 height 38
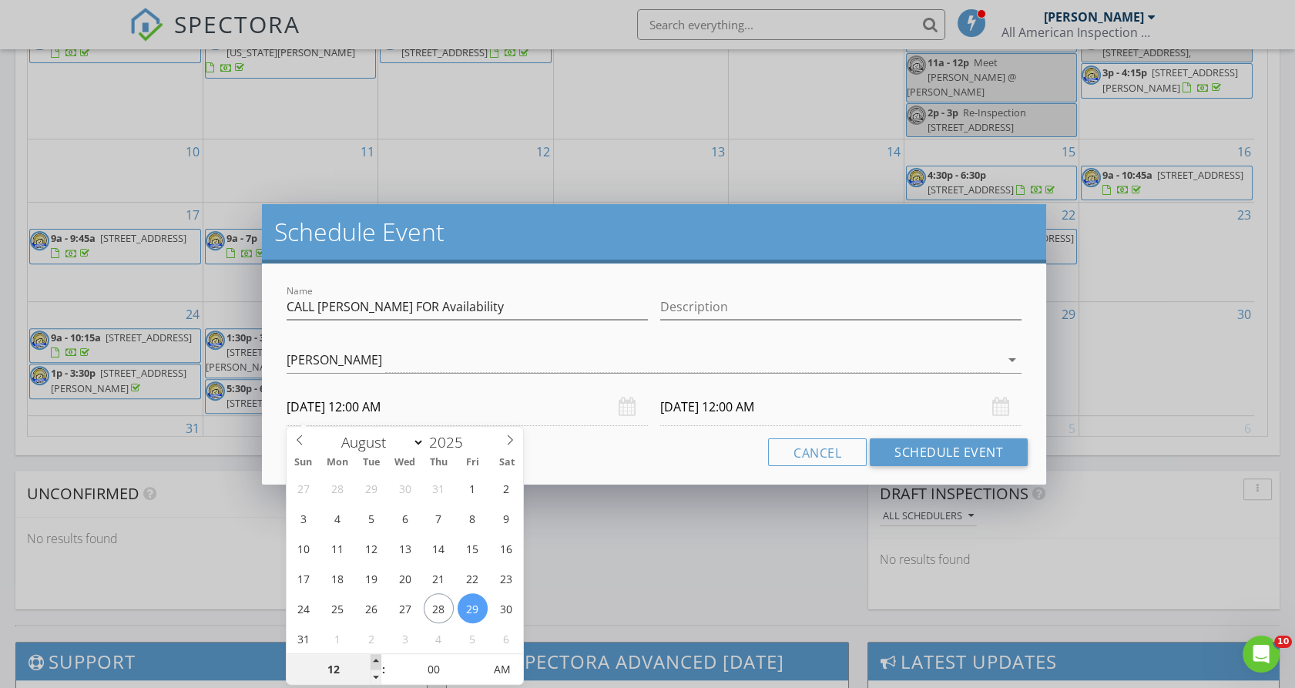
type input "01"
type input "08/29/2025 1:00 AM"
click at [379, 656] on span at bounding box center [375, 661] width 11 height 15
type input "02"
type input "08/29/2025 2:00 AM"
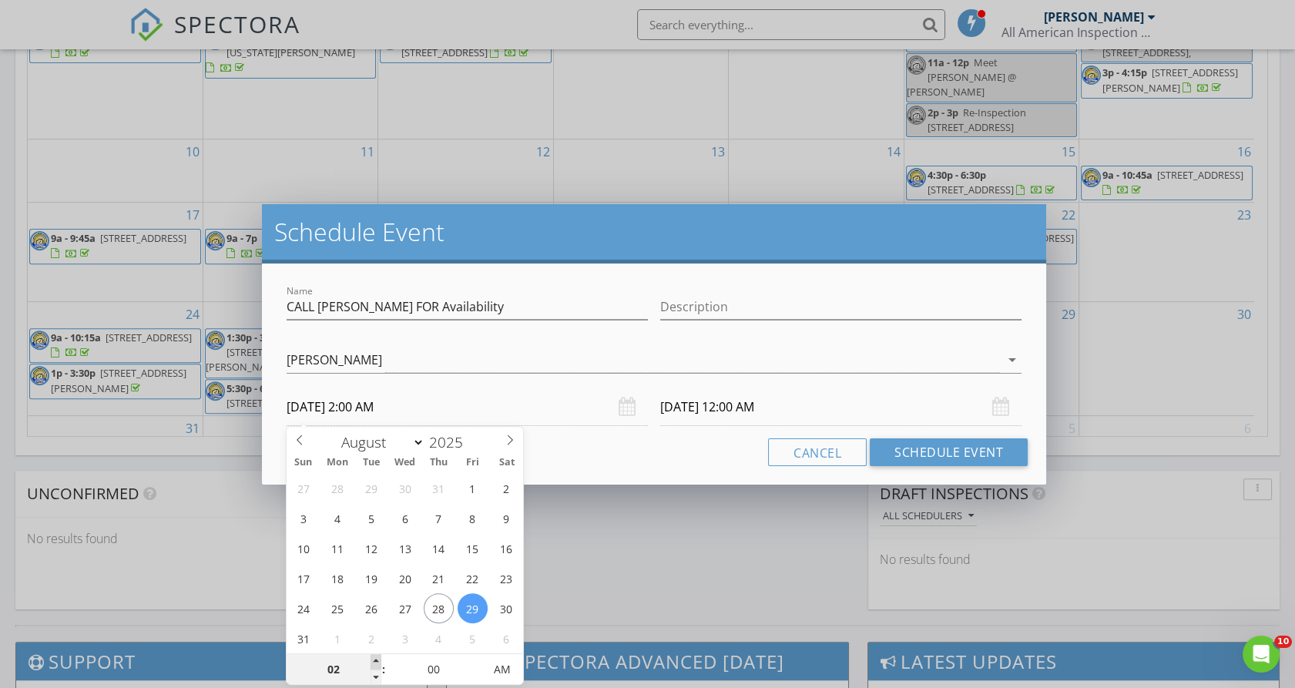
click at [379, 656] on span at bounding box center [375, 661] width 11 height 15
type input "03"
type input "08/29/2025 3:00 AM"
click at [379, 656] on span at bounding box center [375, 661] width 11 height 15
type input "04"
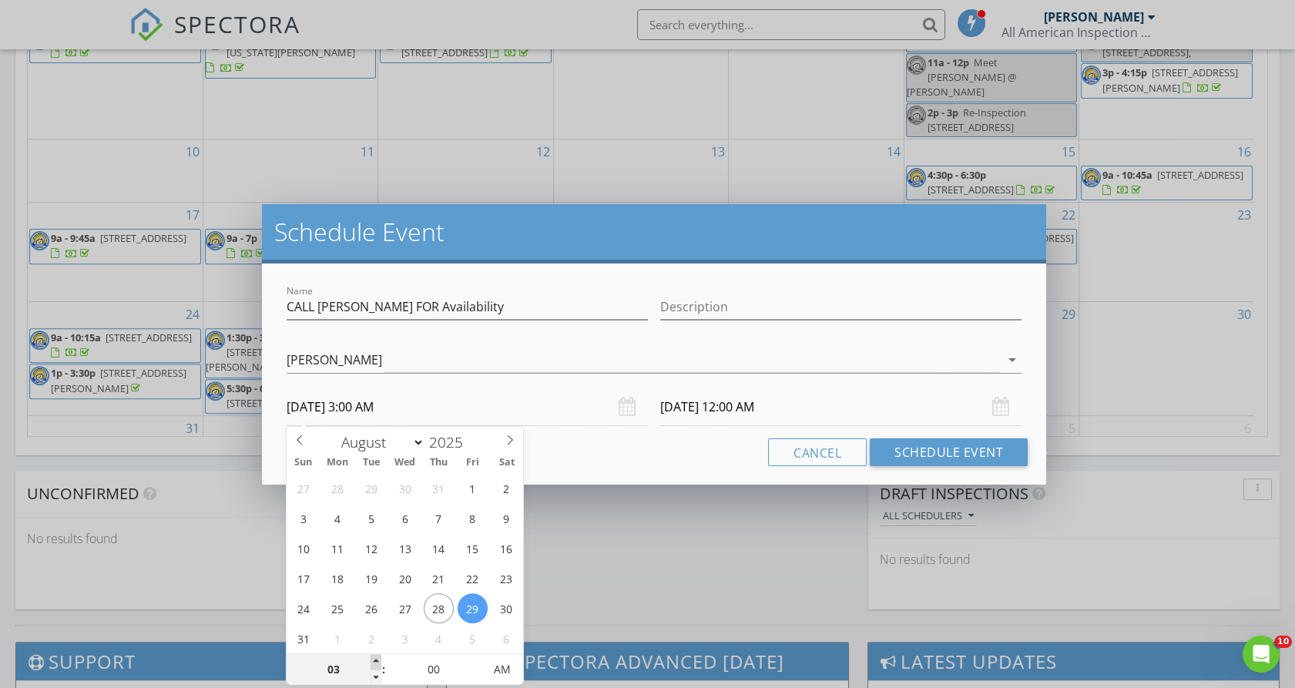
type input "08/29/2025 4:00 AM"
click at [379, 656] on span at bounding box center [375, 661] width 11 height 15
type input "08/30/2025 4:00 AM"
type input "05"
type input "08/29/2025 5:00 AM"
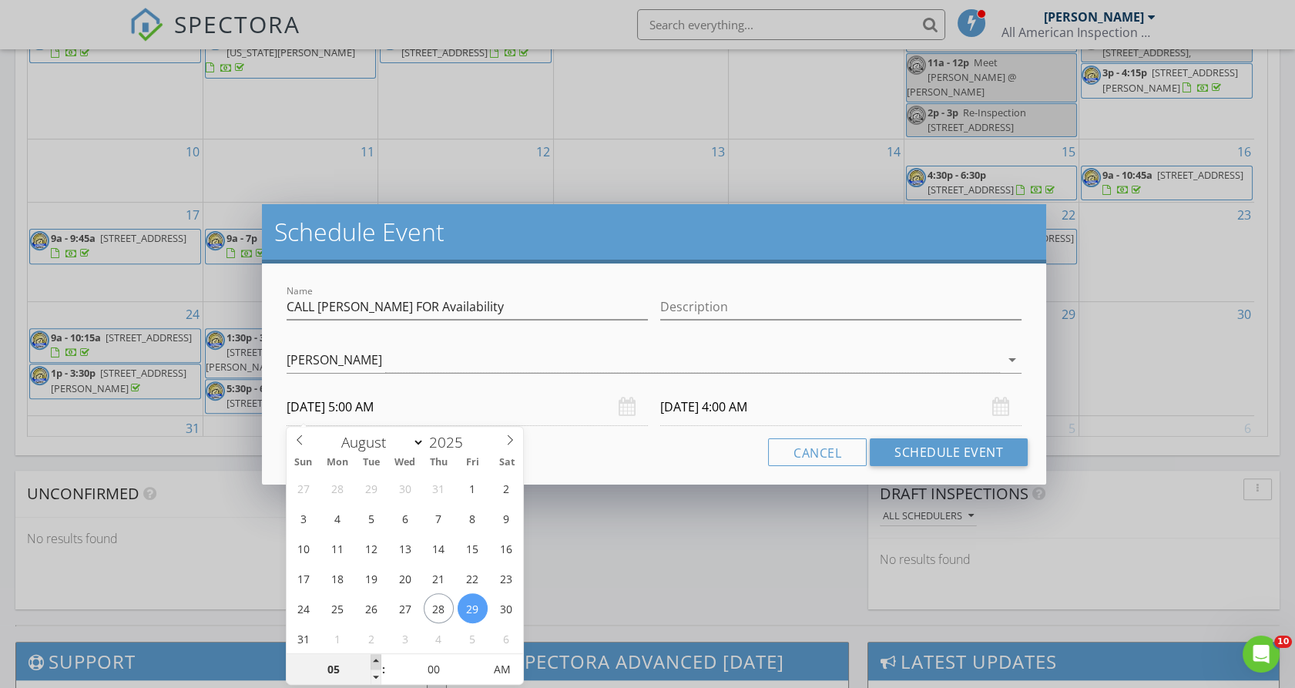
click at [379, 656] on span at bounding box center [375, 661] width 11 height 15
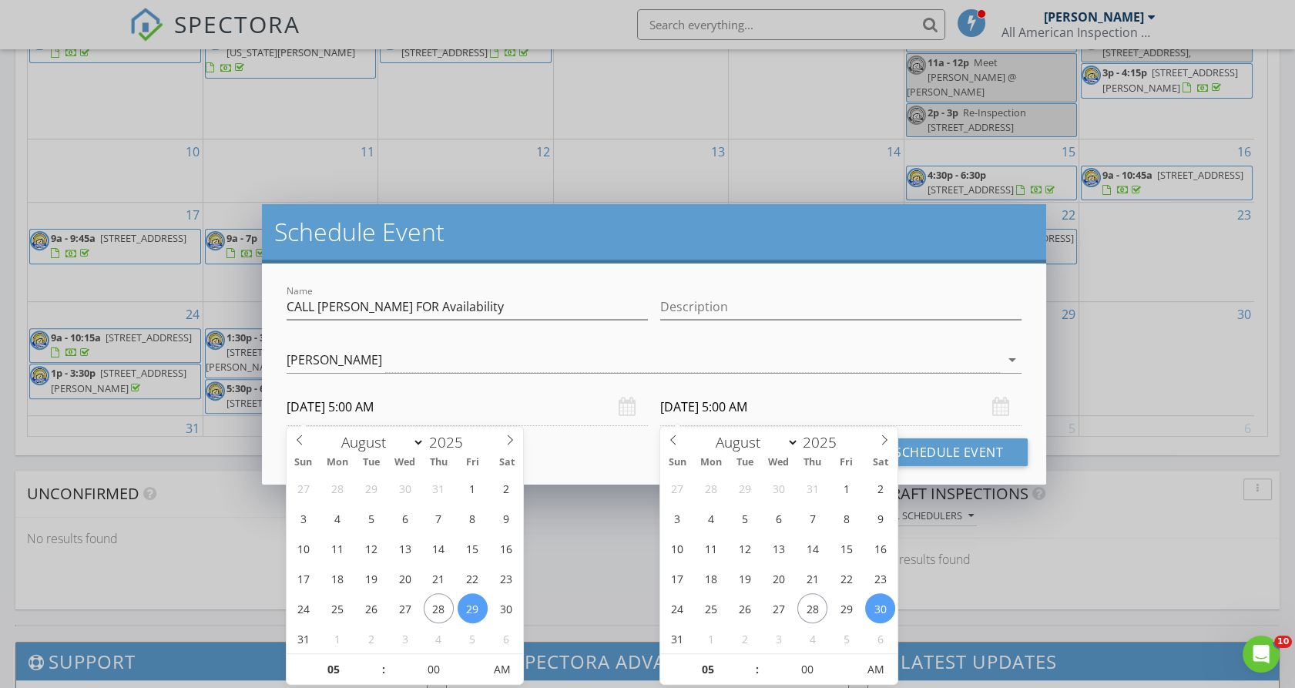
click at [725, 411] on input "08/30/2025 5:00 AM" at bounding box center [840, 407] width 361 height 38
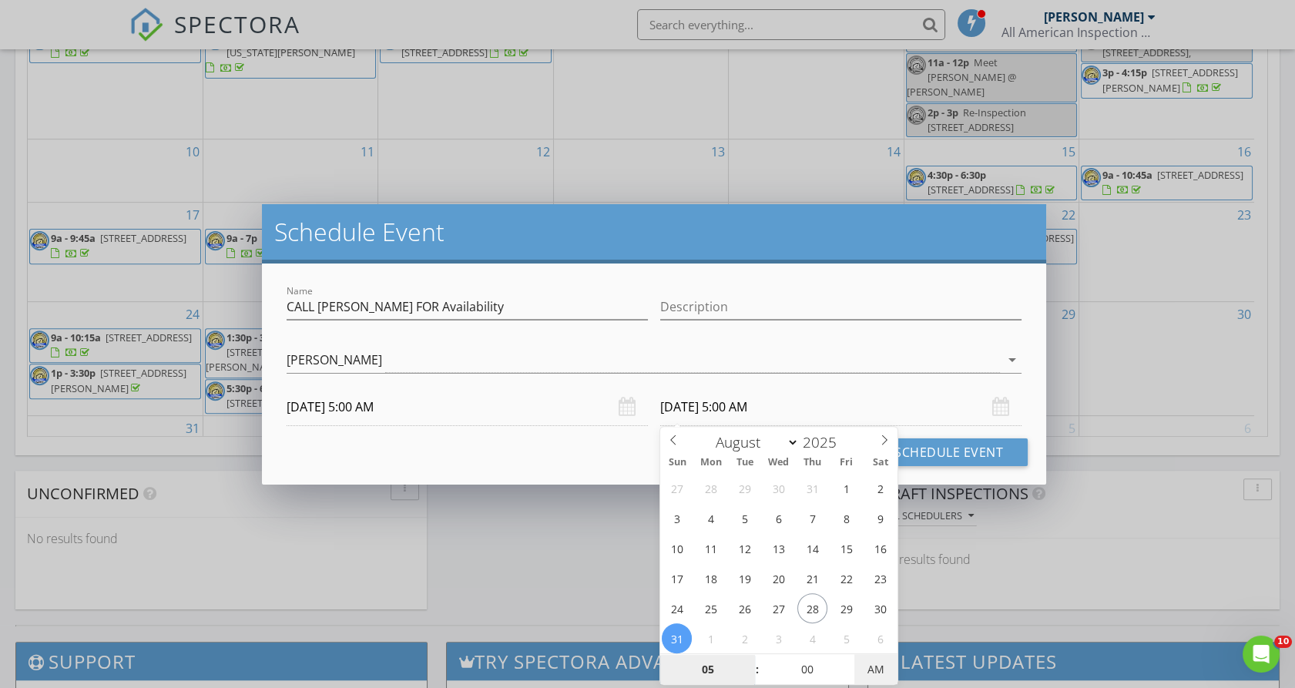
type input "08/31/2025 5:00 PM"
click at [877, 672] on span "PM" at bounding box center [875, 669] width 42 height 31
click at [1000, 453] on button "Schedule Event" at bounding box center [949, 452] width 158 height 28
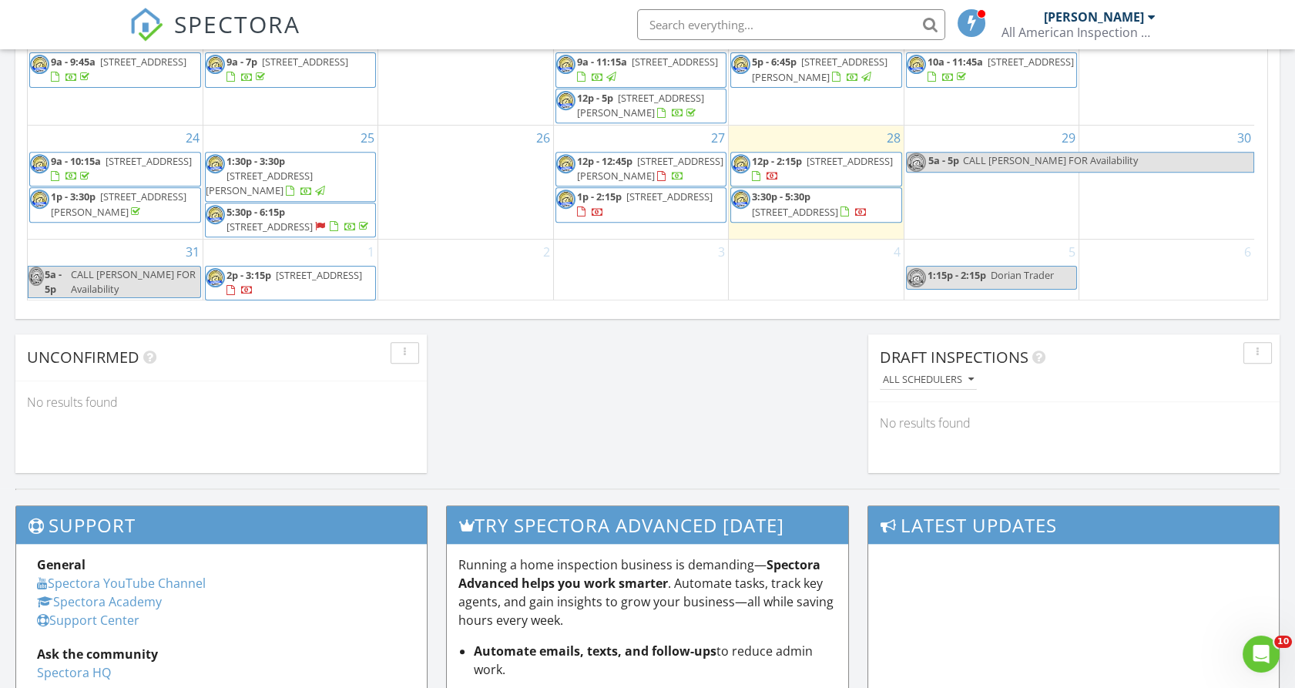
scroll to position [45, 0]
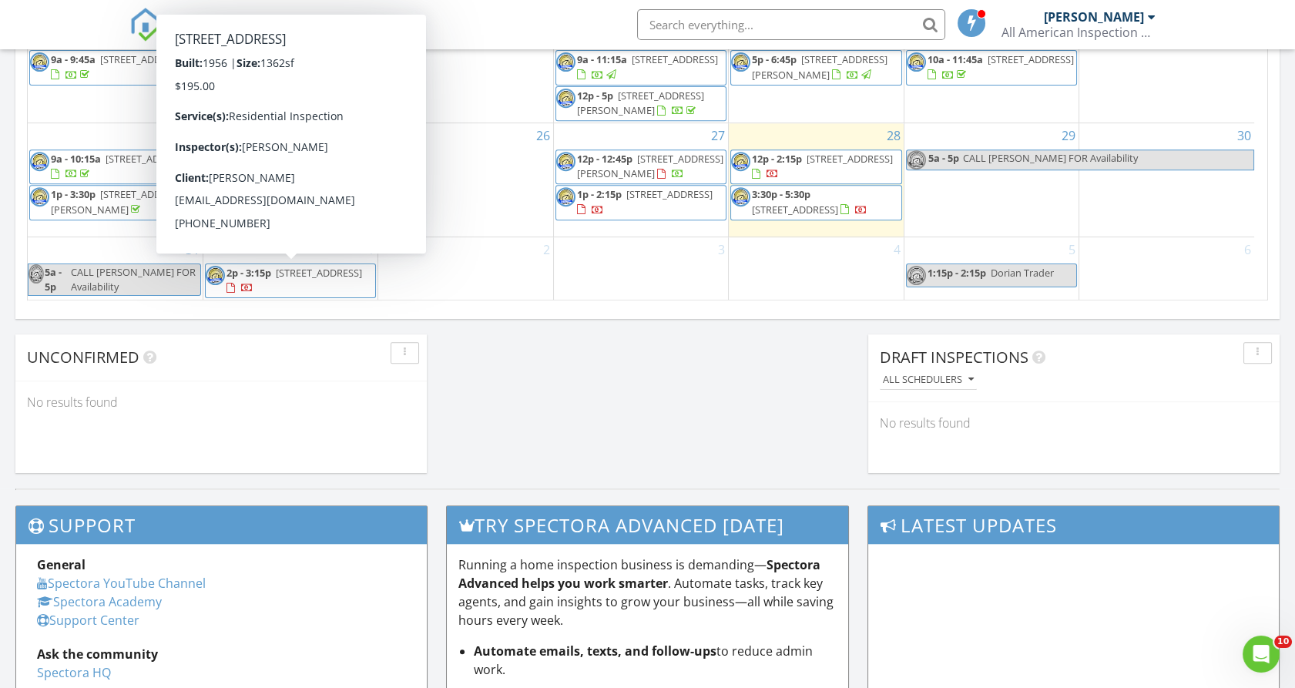
click at [330, 273] on span "[STREET_ADDRESS]" at bounding box center [319, 273] width 86 height 14
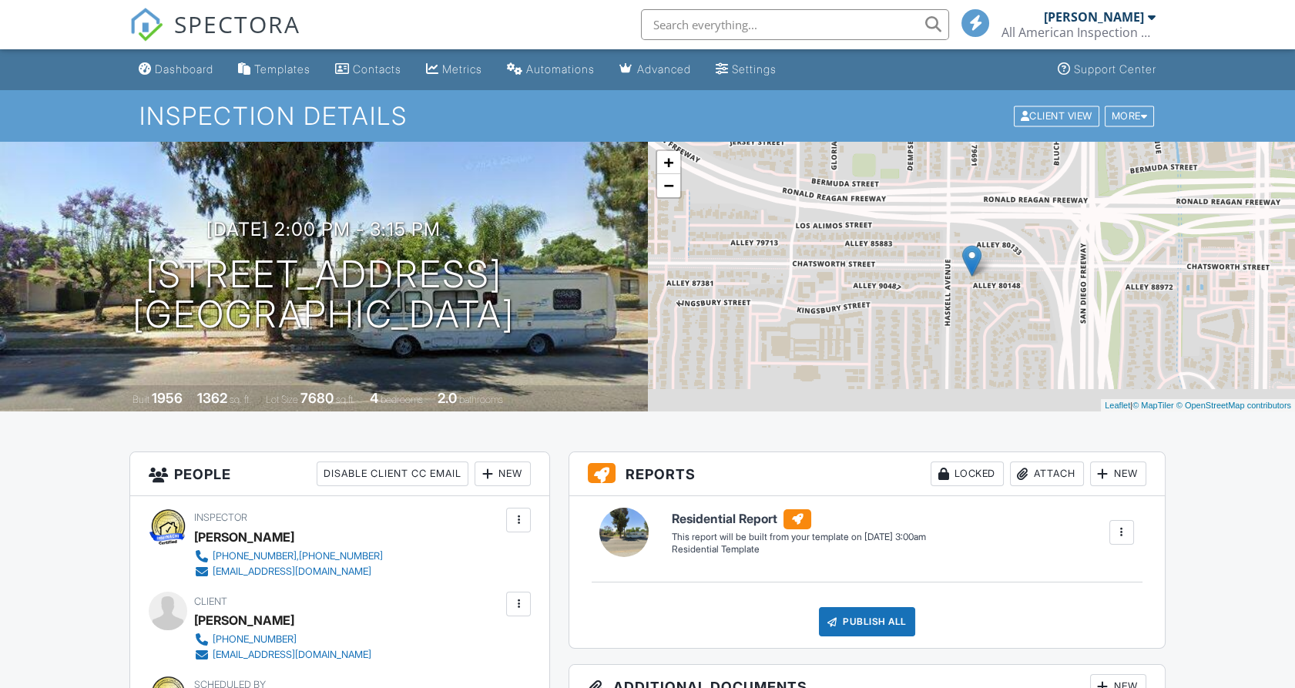
click at [1133, 134] on div "Inspection Details Client View More Property Details Reschedule Reorder / Copy …" at bounding box center [647, 116] width 1295 height 52
click at [1134, 107] on div "More" at bounding box center [1130, 116] width 50 height 21
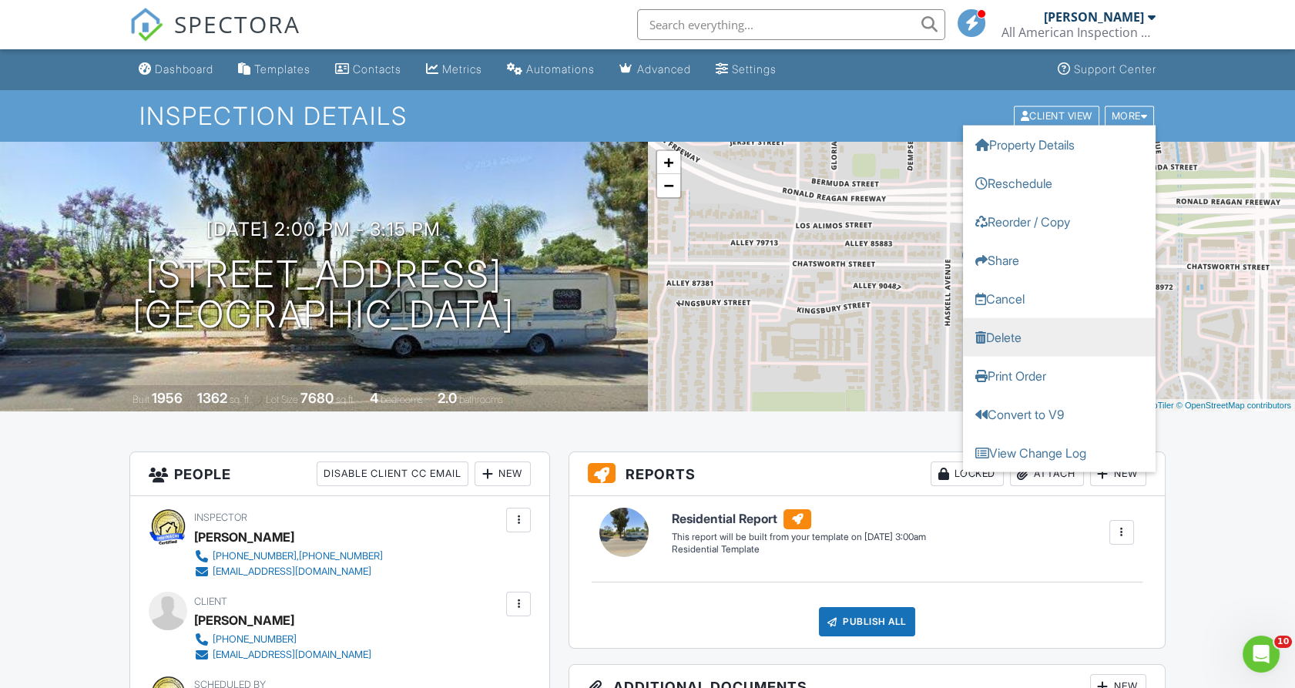
click at [1007, 336] on link "Delete" at bounding box center [1059, 336] width 193 height 39
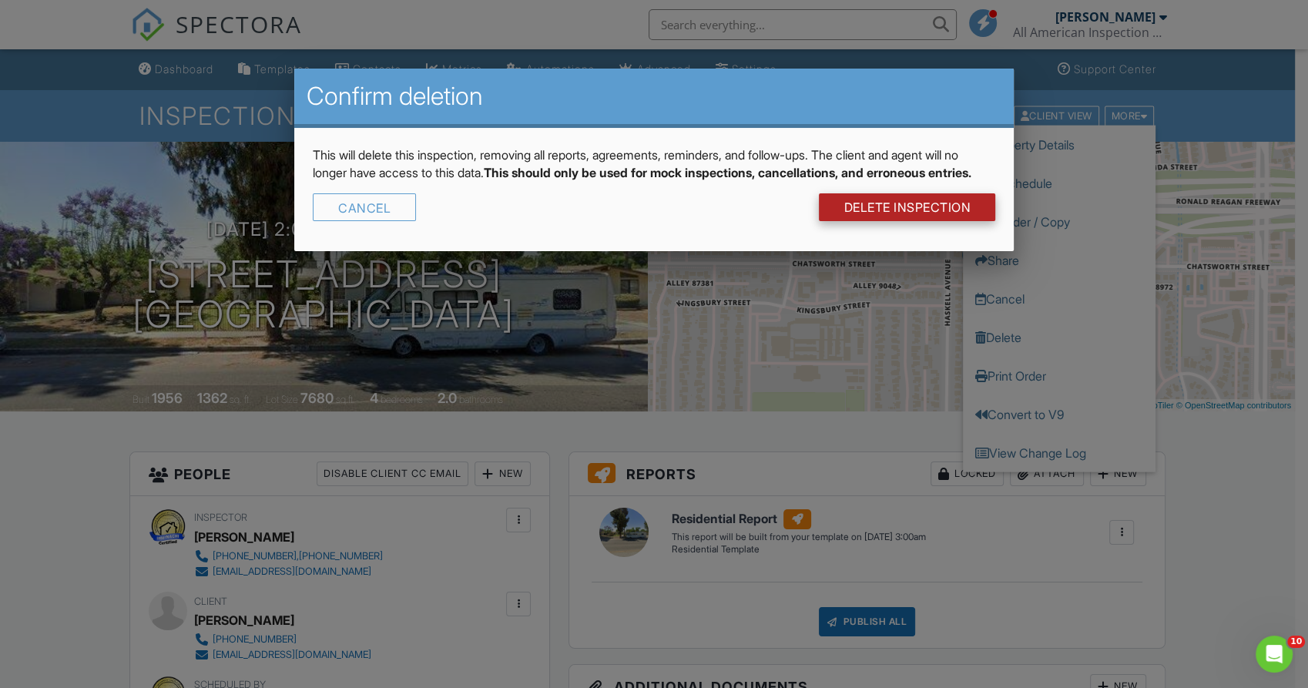
click at [876, 219] on link "DELETE Inspection" at bounding box center [907, 207] width 176 height 28
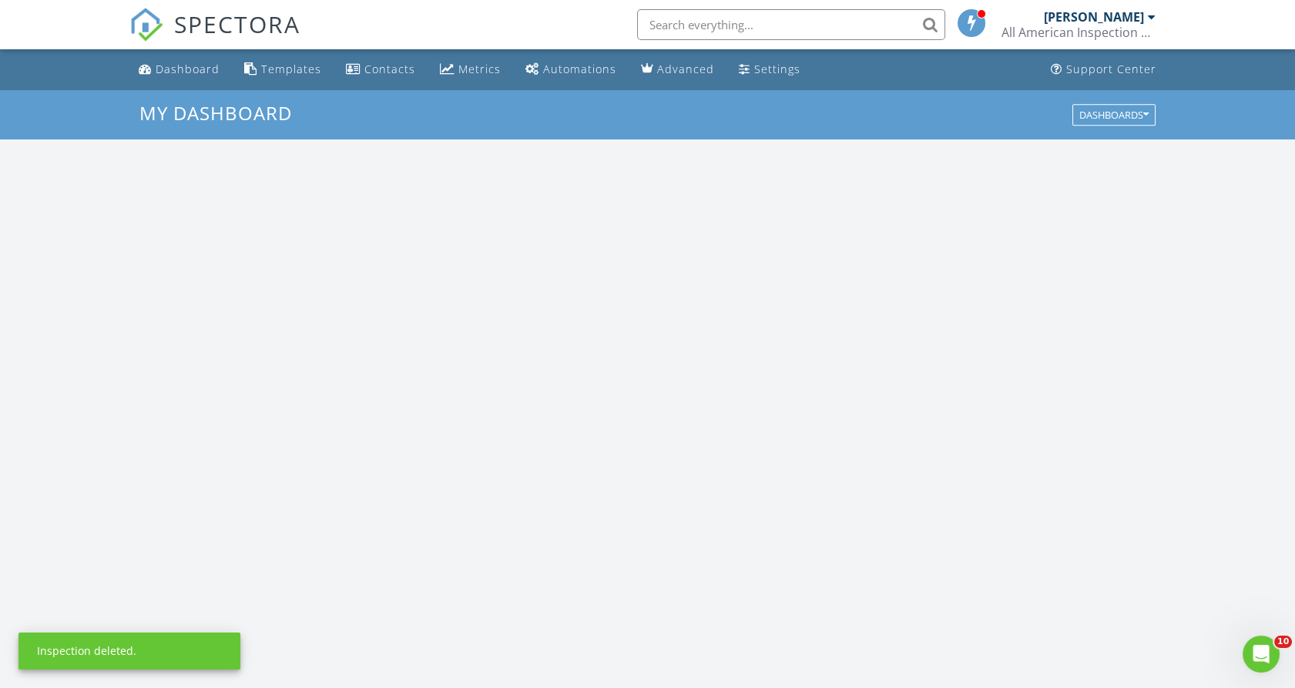
scroll to position [1429, 1322]
